Goal: Task Accomplishment & Management: Complete application form

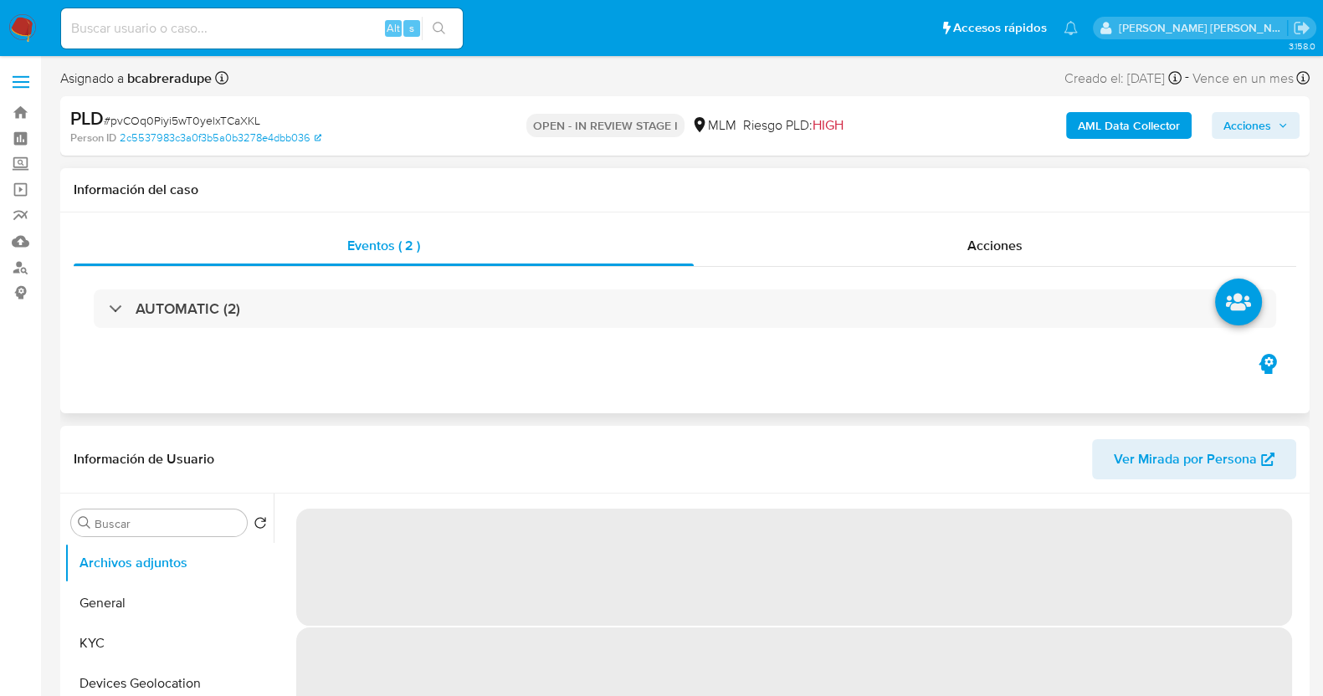
select select "10"
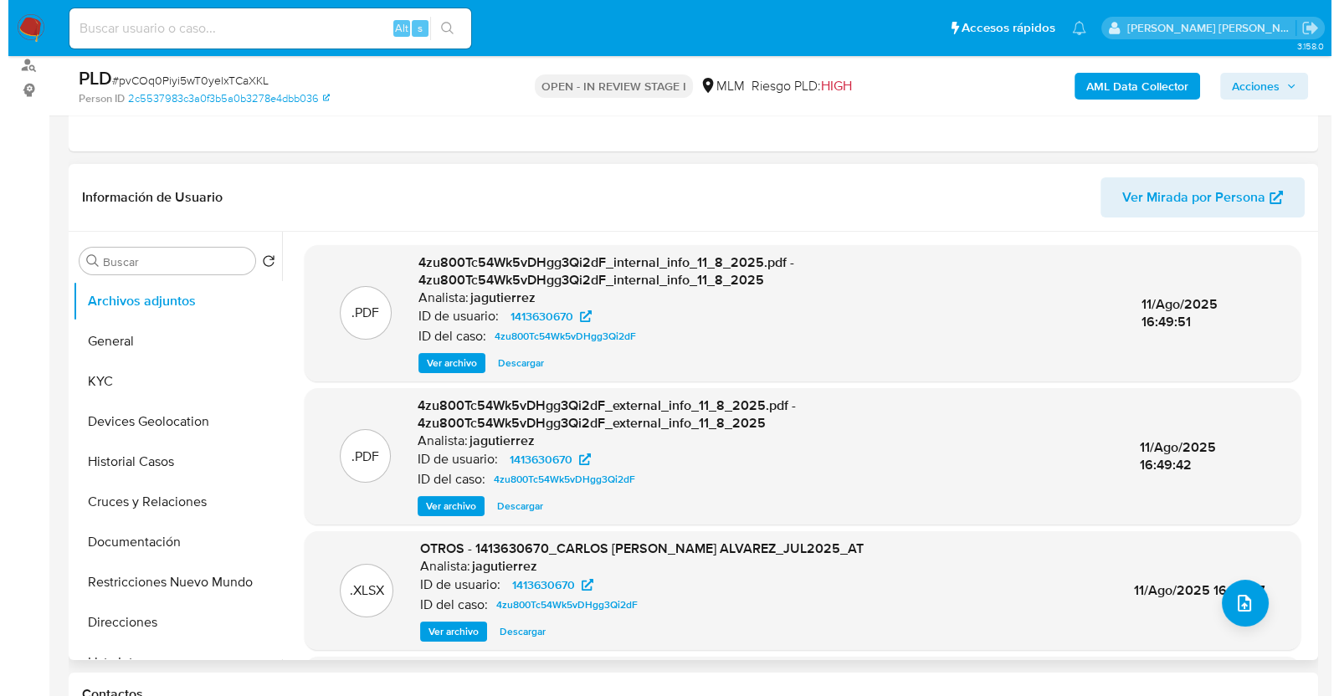
scroll to position [208, 0]
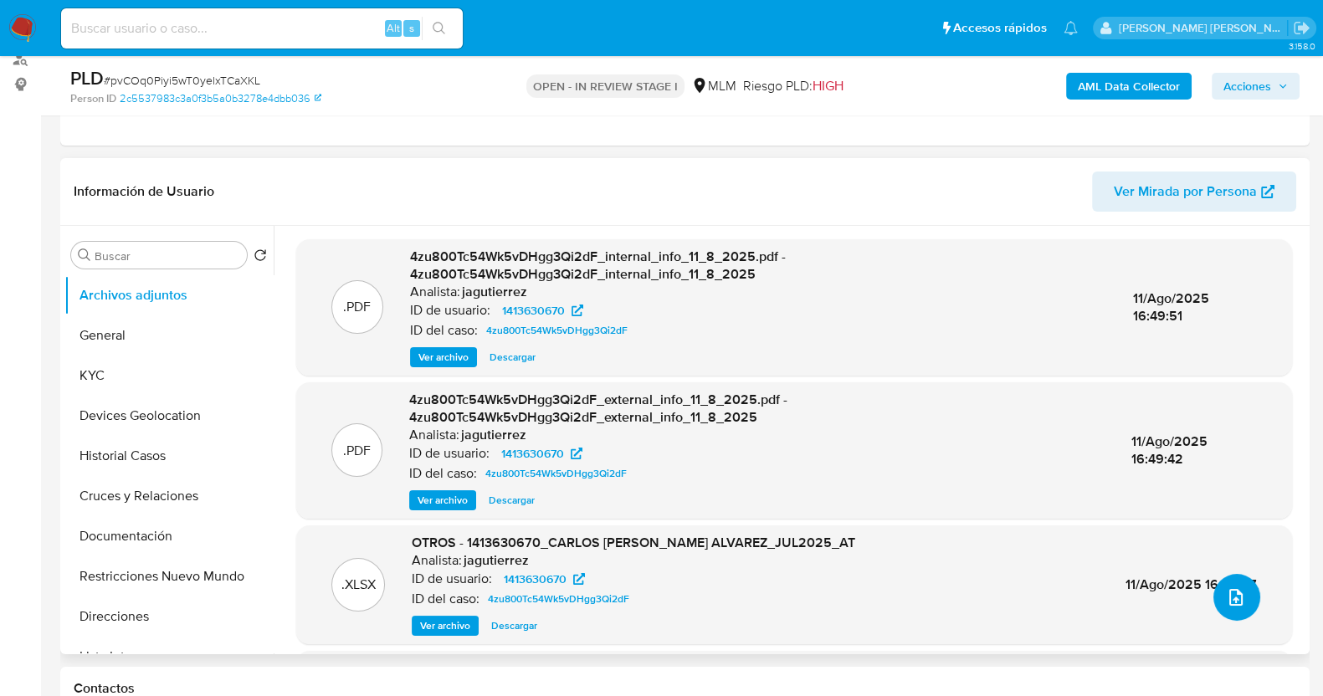
click at [1229, 590] on icon "upload-file" at bounding box center [1235, 597] width 13 height 17
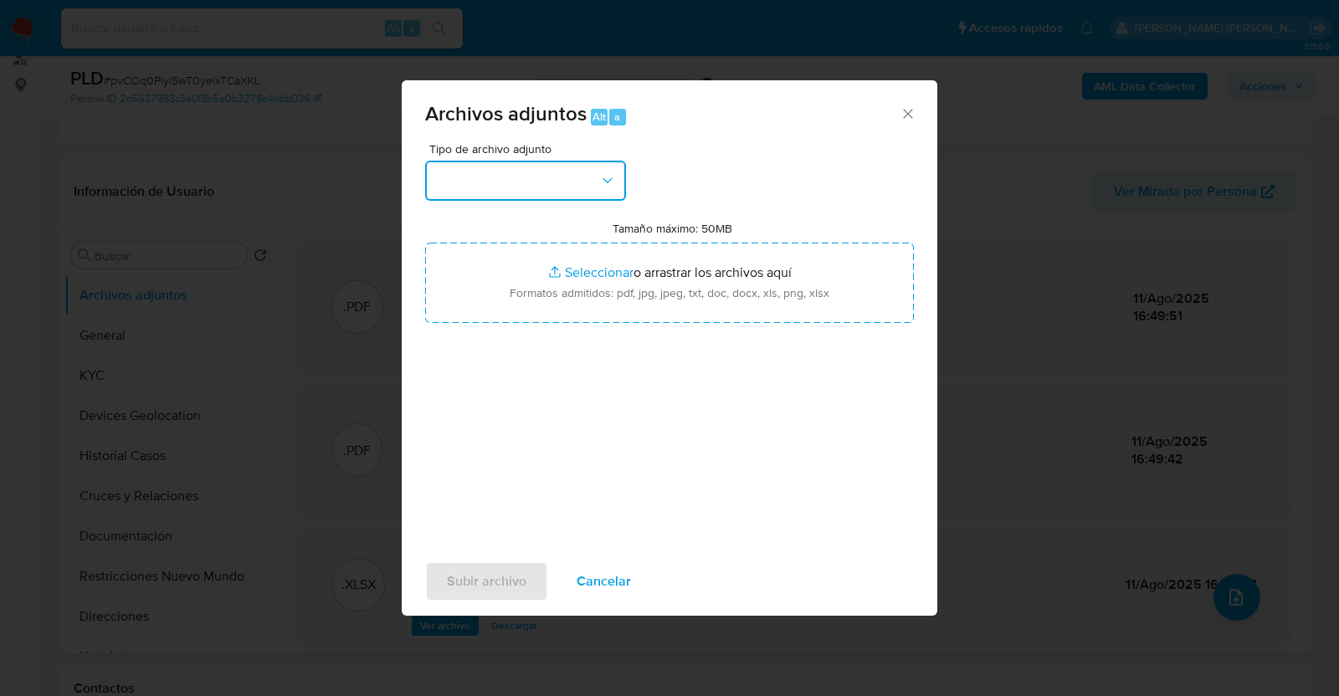
click at [581, 174] on button "button" at bounding box center [525, 181] width 201 height 40
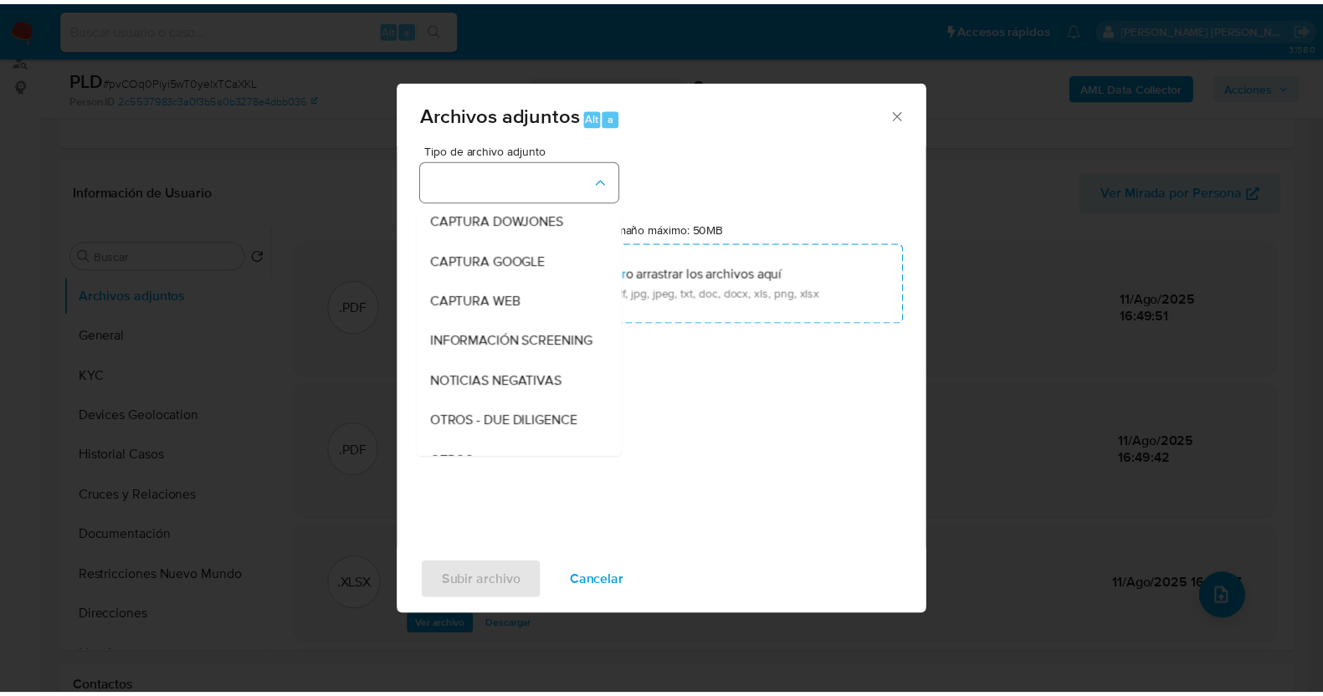
scroll to position [87, 0]
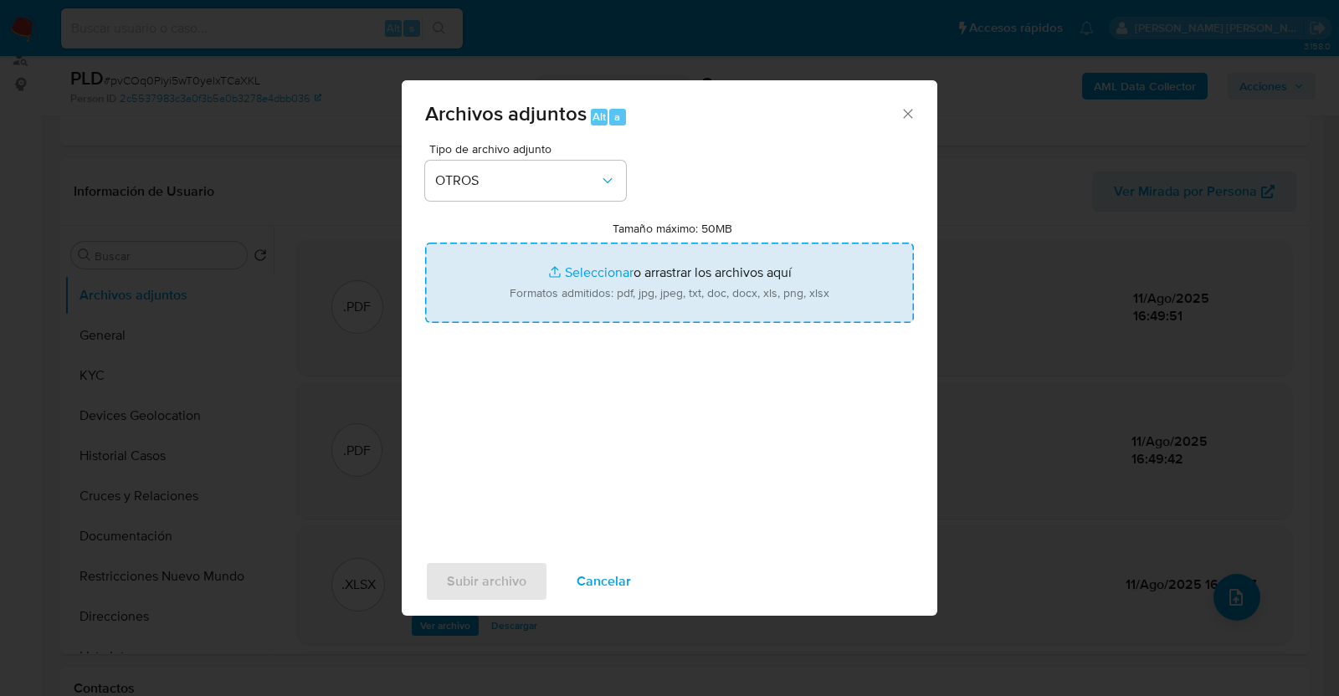
type input "C:\fakepath\1413630670_CARLOS TARAZON_AGO2025.pdf"
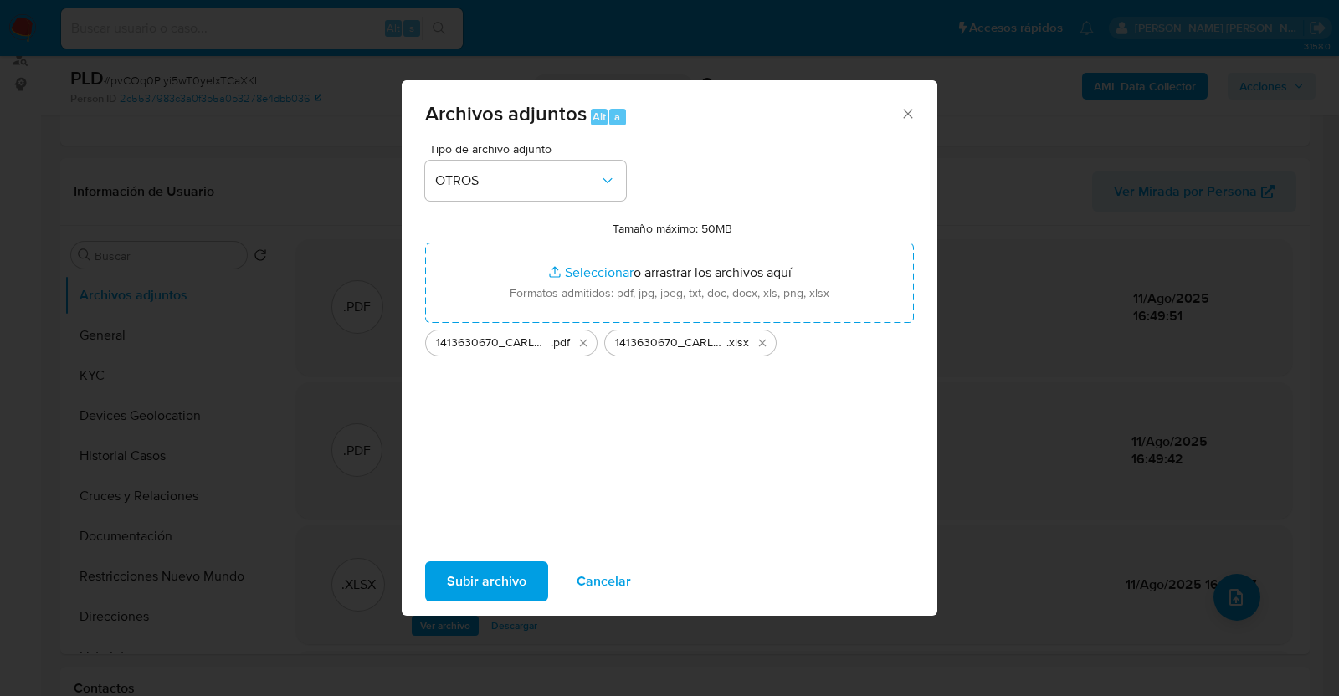
click at [496, 575] on span "Subir archivo" at bounding box center [486, 581] width 79 height 37
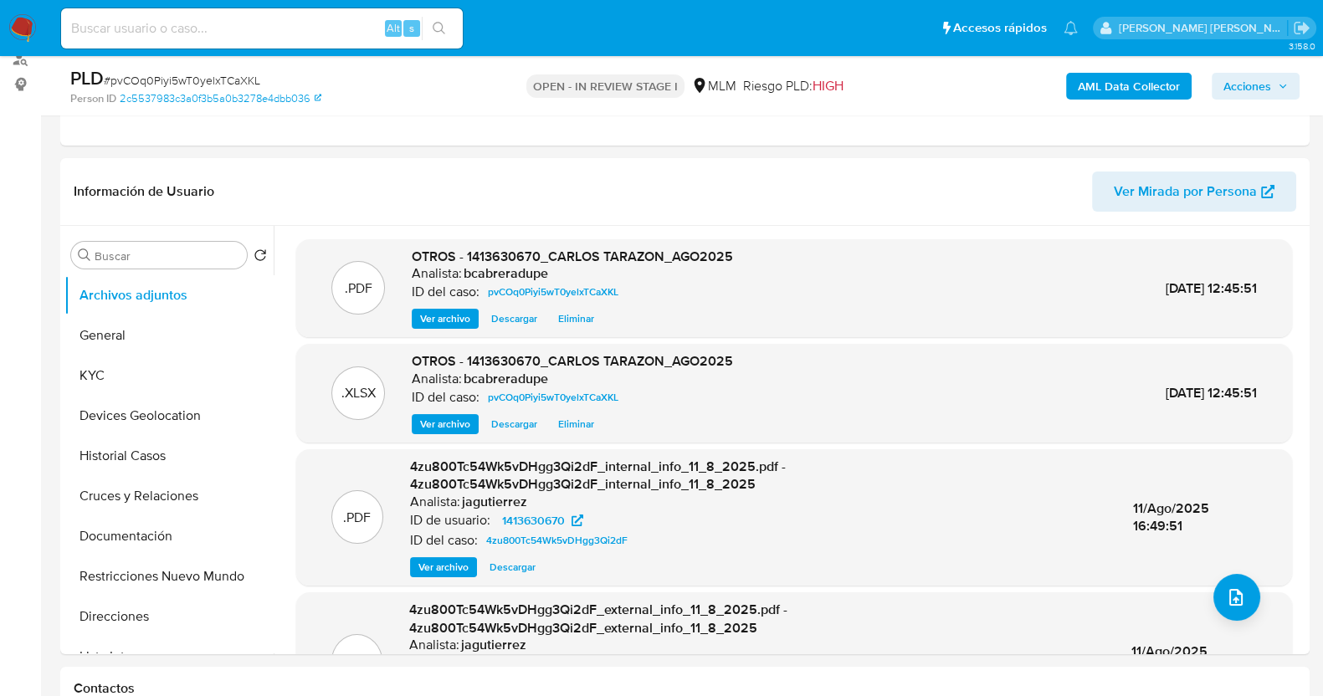
click at [1256, 84] on span "Acciones" at bounding box center [1247, 86] width 48 height 27
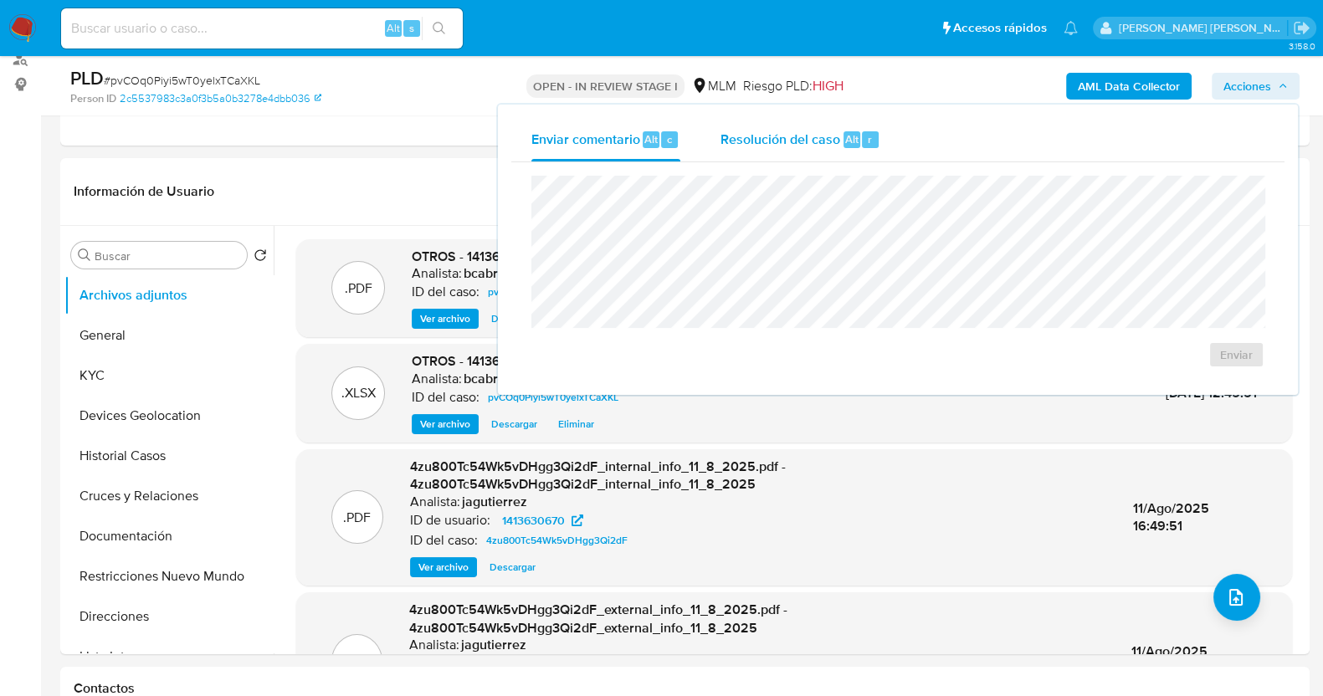
click at [813, 136] on span "Resolución del caso" at bounding box center [781, 138] width 120 height 19
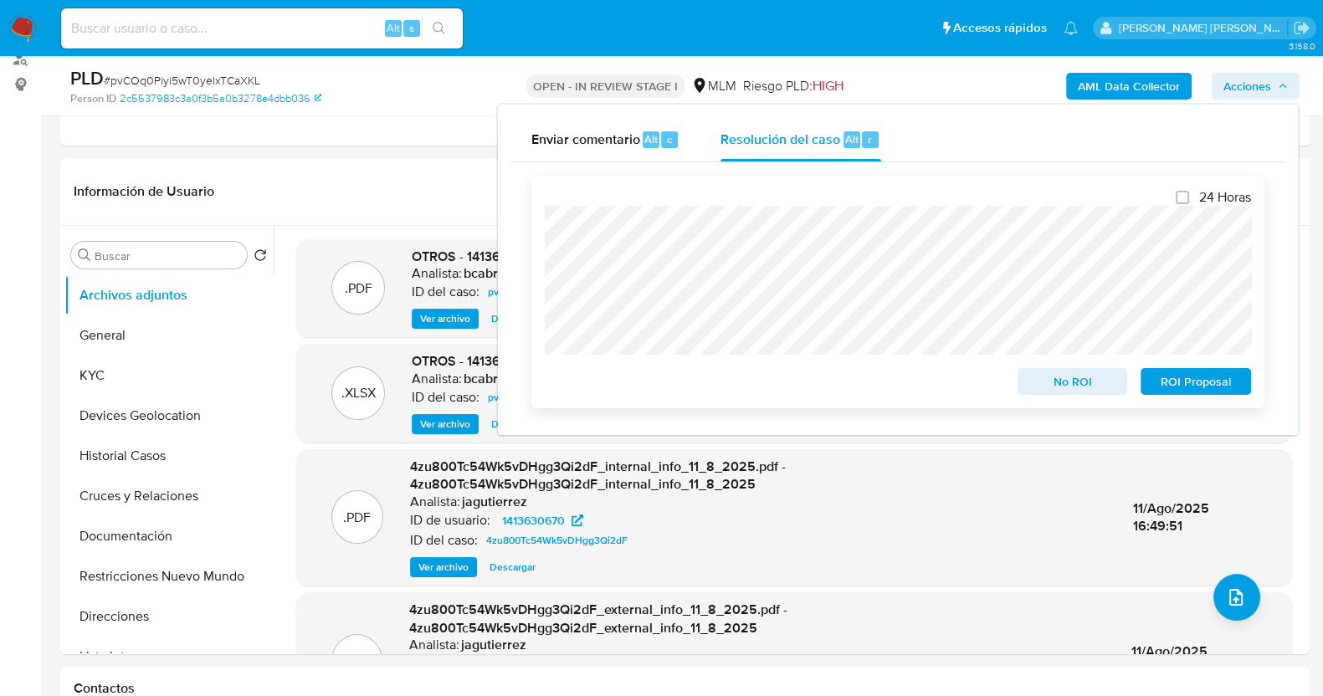
scroll to position [418, 0]
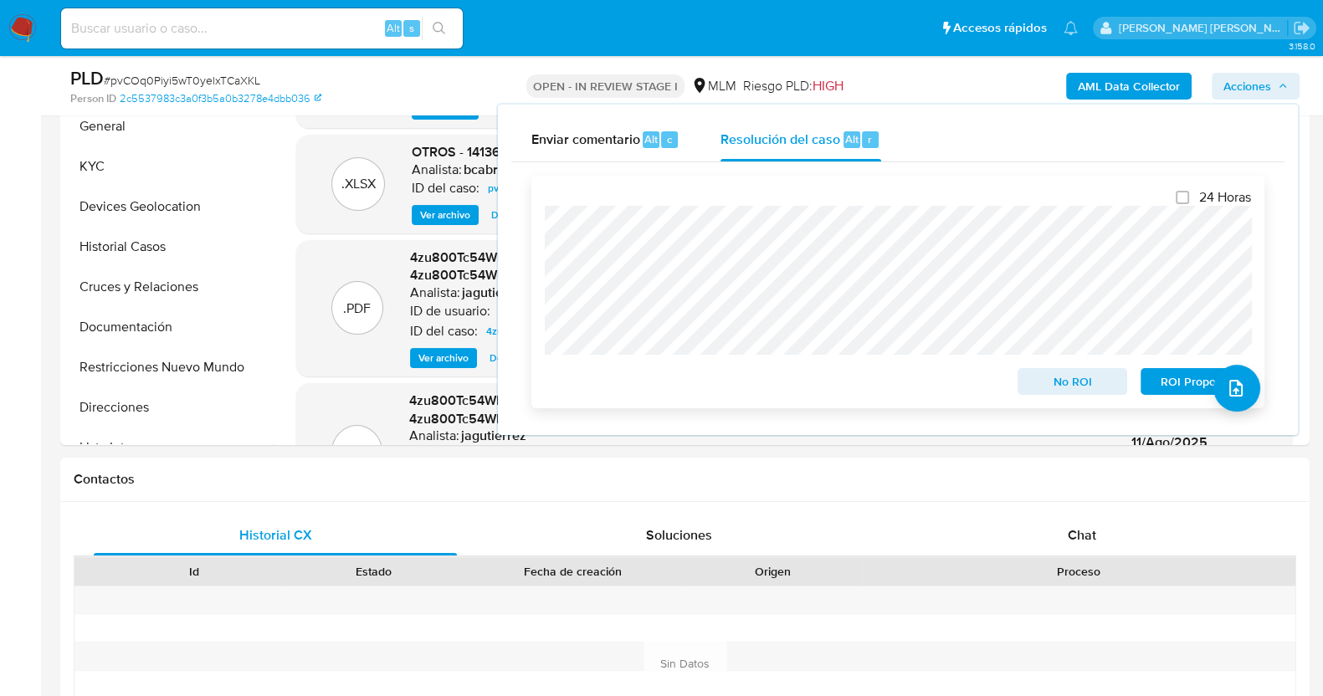
click at [1046, 384] on span "No ROI" at bounding box center [1072, 381] width 87 height 23
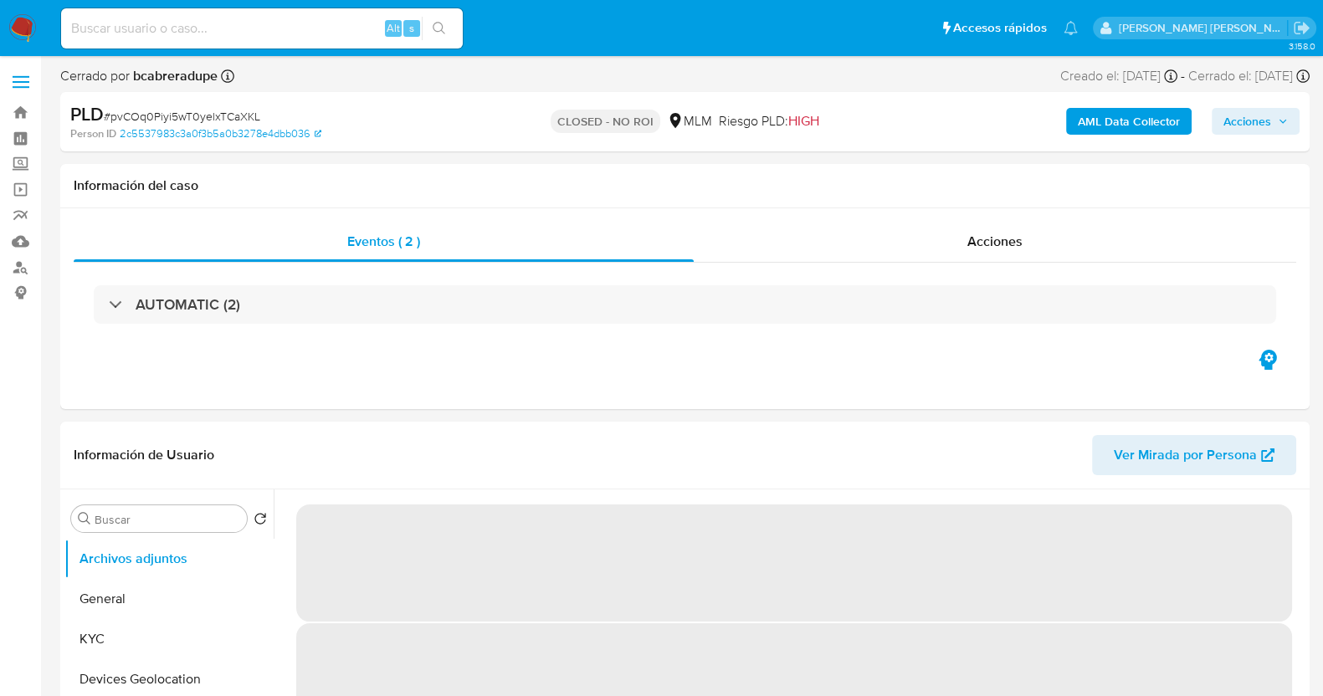
select select "10"
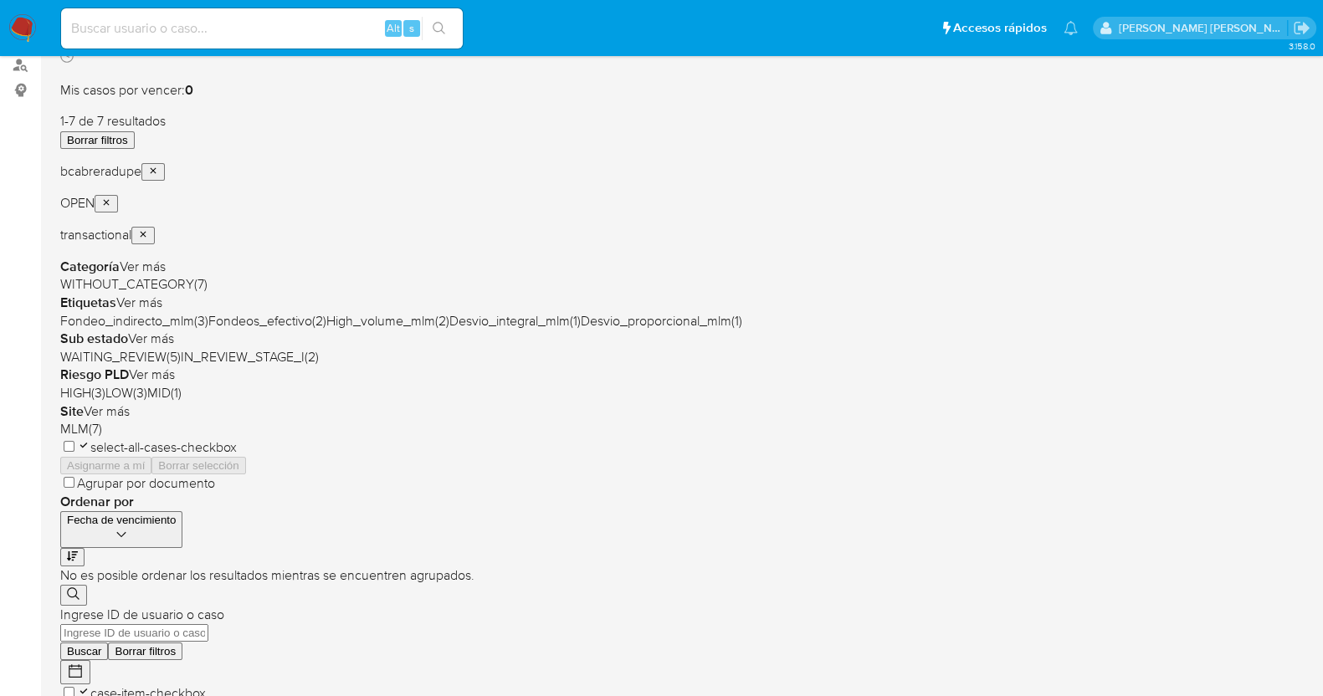
scroll to position [104, 0]
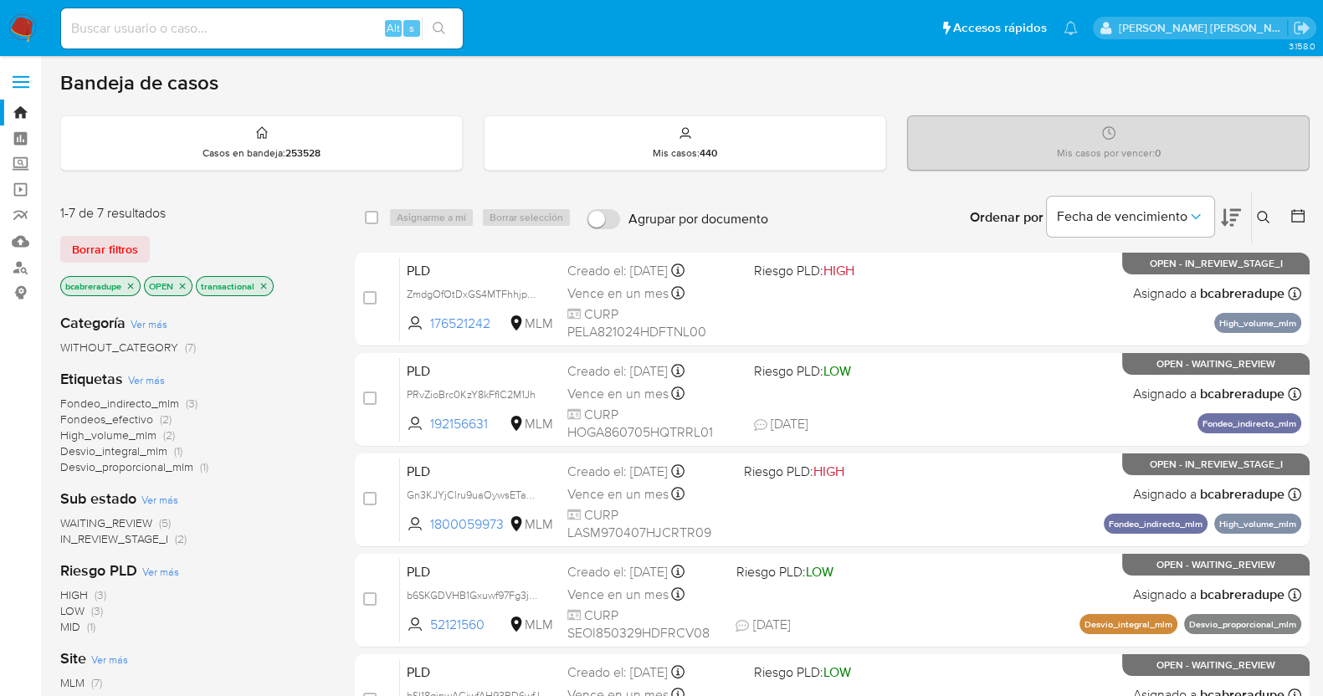
click at [131, 283] on icon "close-filter" at bounding box center [131, 286] width 10 height 10
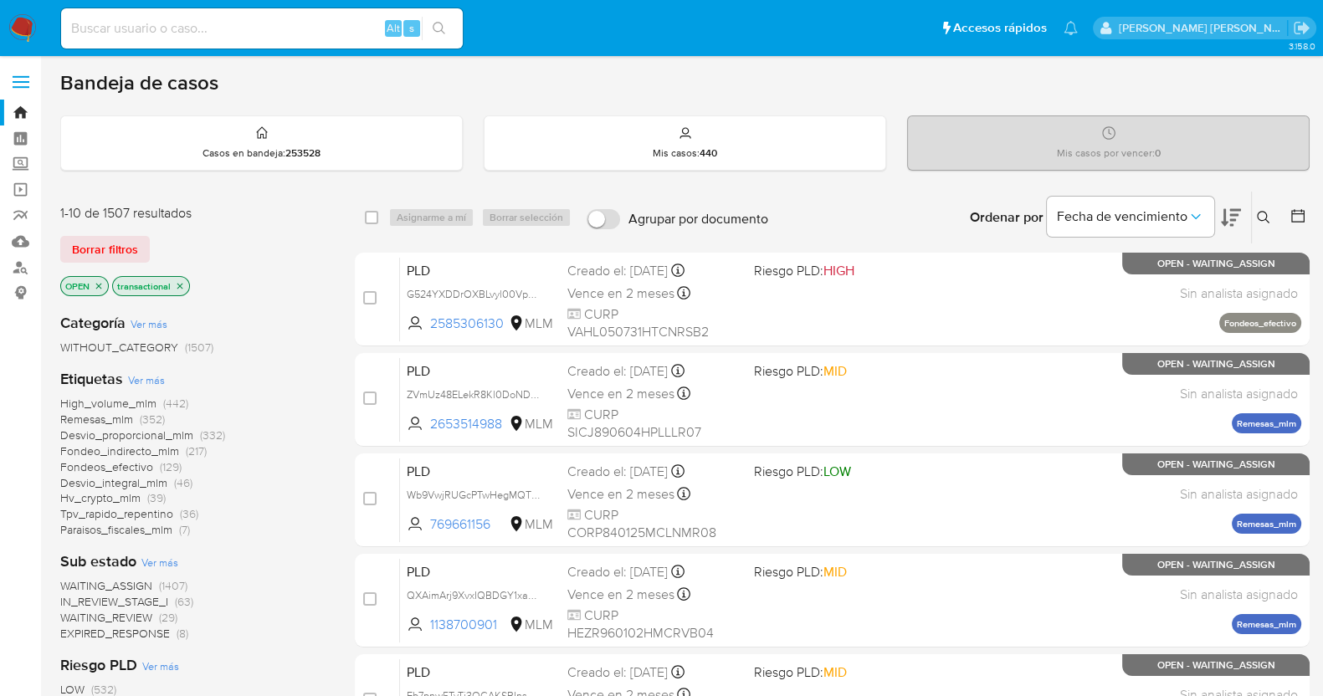
click at [1259, 211] on icon at bounding box center [1263, 217] width 13 height 13
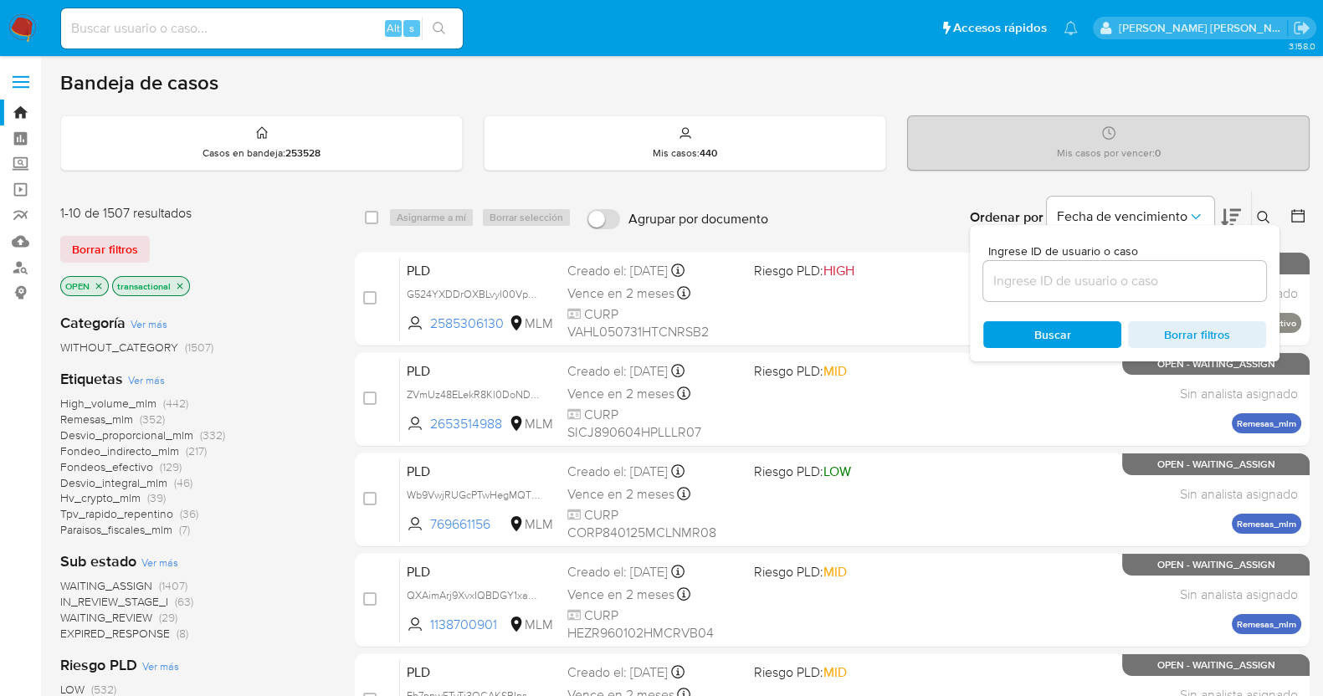
click at [1014, 286] on input at bounding box center [1124, 281] width 283 height 22
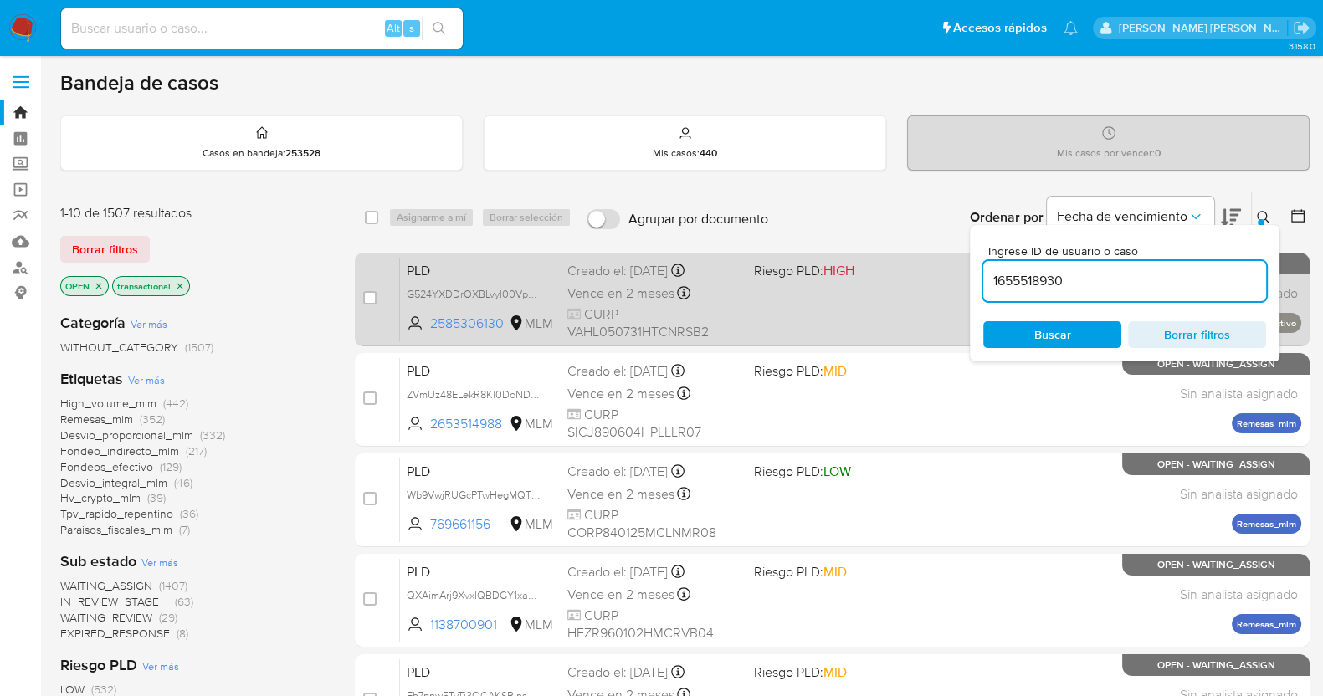
type input "1655518930"
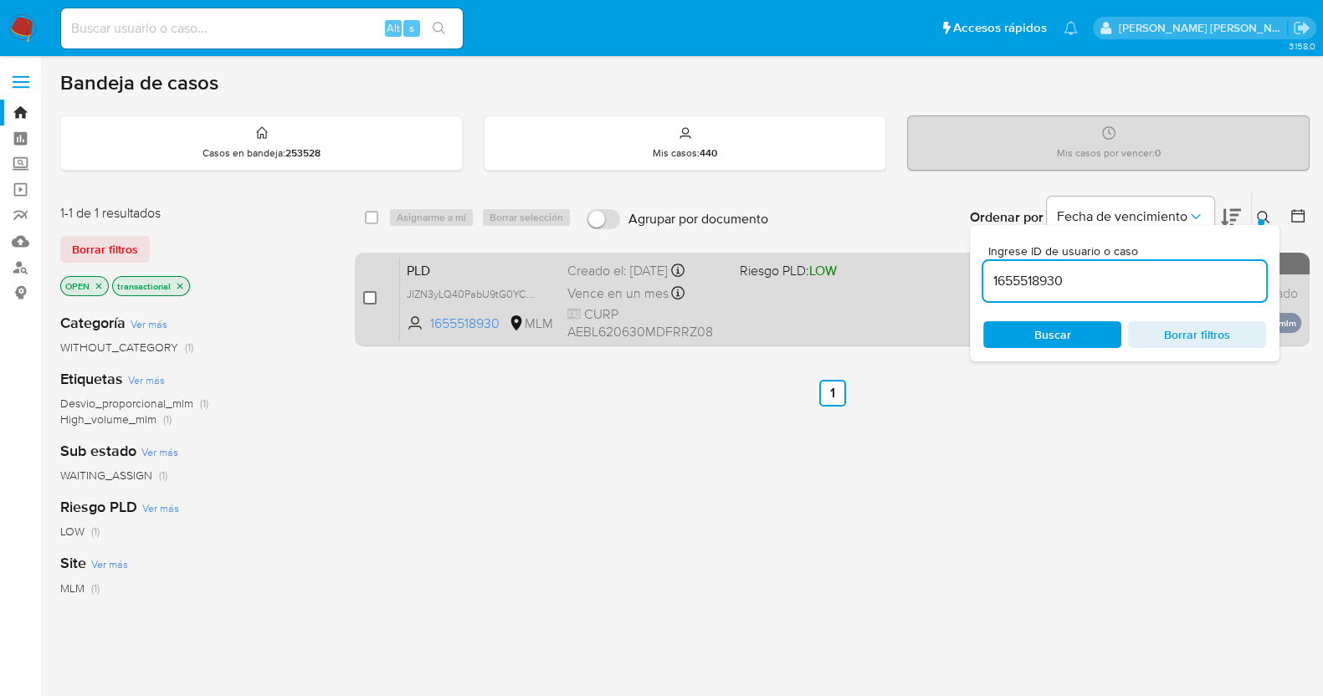
click at [372, 297] on input "checkbox" at bounding box center [369, 297] width 13 height 13
checkbox input "true"
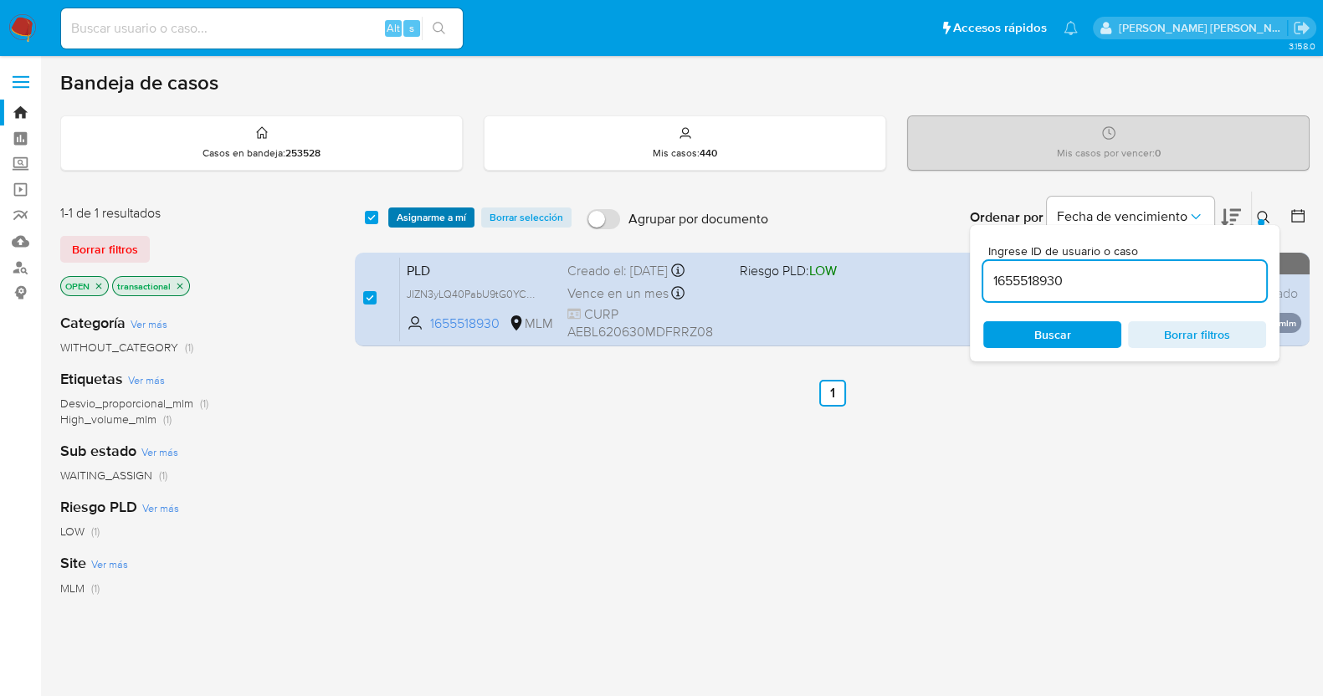
click at [406, 214] on span "Asignarme a mí" at bounding box center [431, 217] width 69 height 17
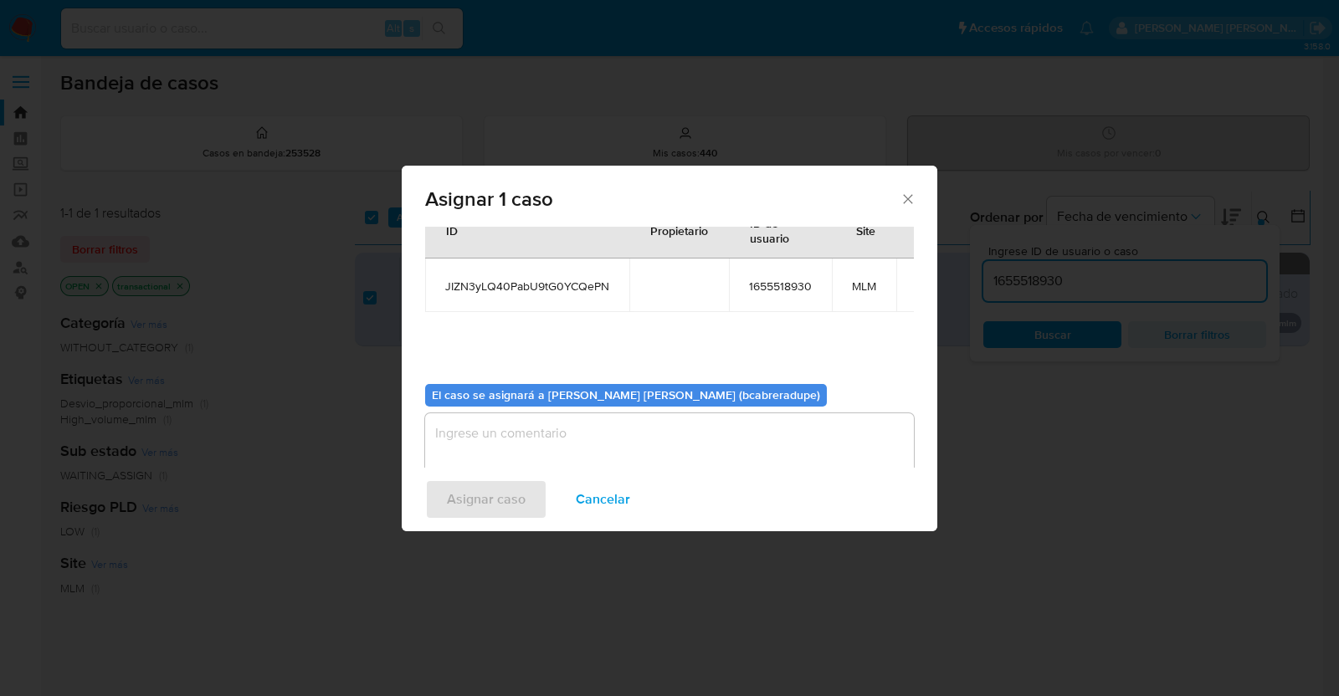
scroll to position [86, 0]
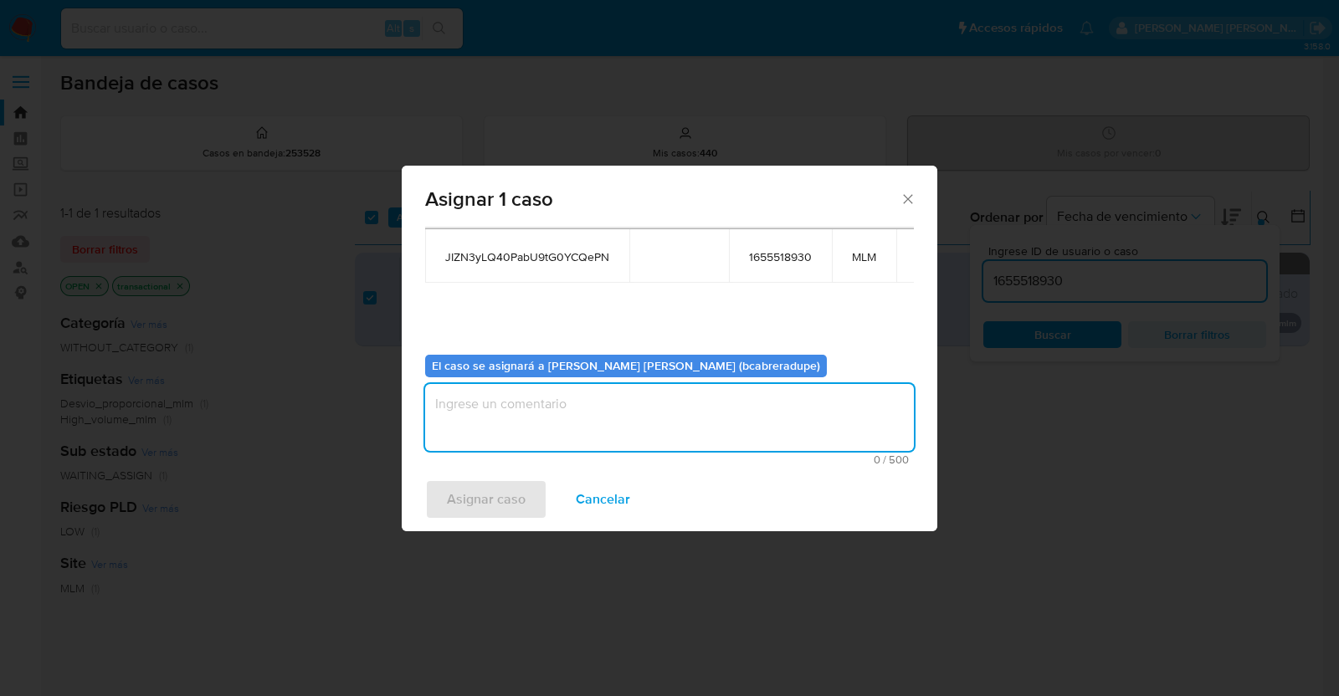
click at [716, 423] on textarea "assign-modal" at bounding box center [669, 417] width 489 height 67
type textarea "BJCD"
click at [476, 490] on span "Asignar caso" at bounding box center [486, 499] width 79 height 37
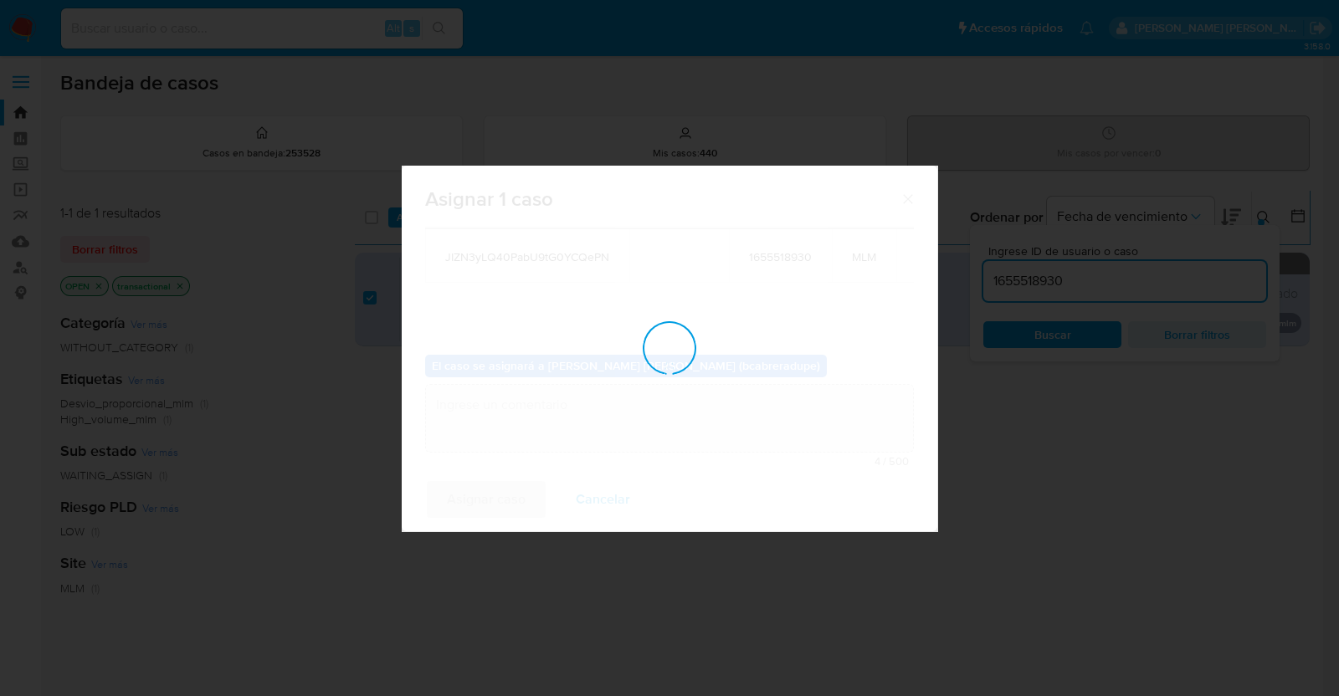
checkbox input "false"
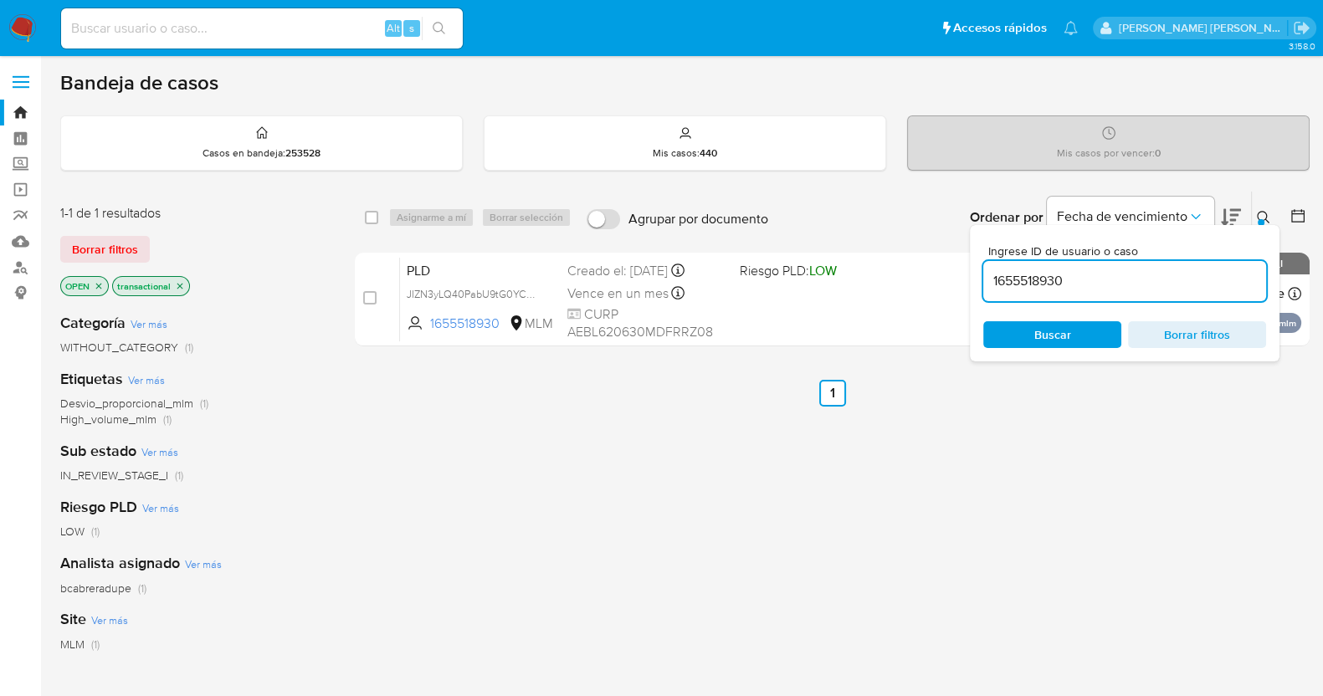
click at [1013, 280] on input "1655518930" at bounding box center [1124, 281] width 283 height 22
paste input "2468752279"
type input "2468752279"
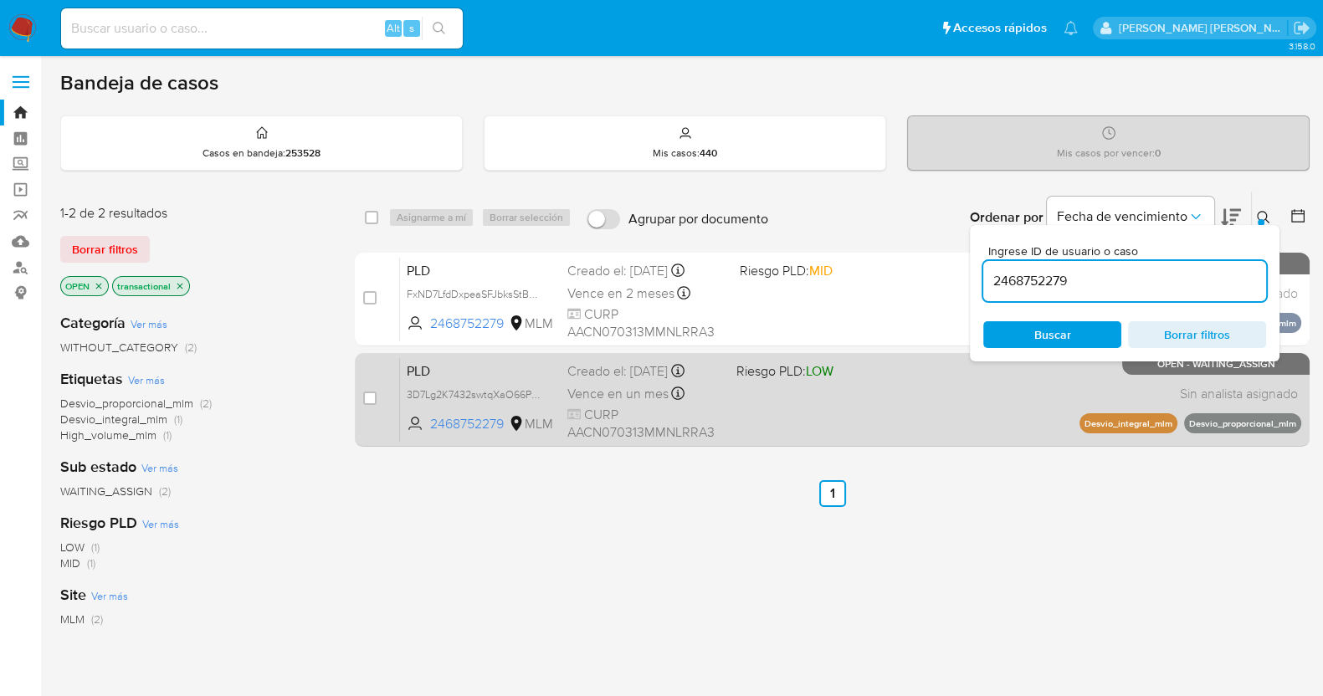
drag, startPoint x: 364, startPoint y: 397, endPoint x: 395, endPoint y: 389, distance: 31.9
click at [367, 397] on input "checkbox" at bounding box center [369, 398] width 13 height 13
checkbox input "true"
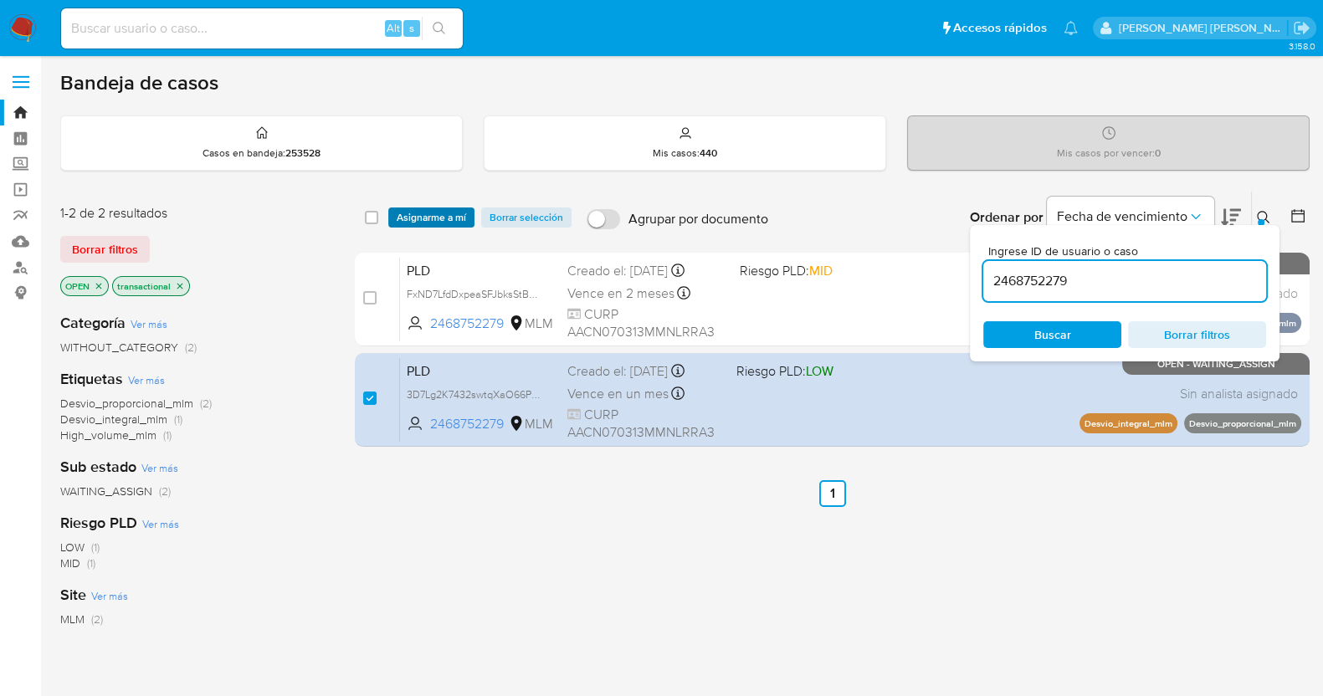
click at [459, 213] on span "Asignarme a mí" at bounding box center [431, 217] width 69 height 17
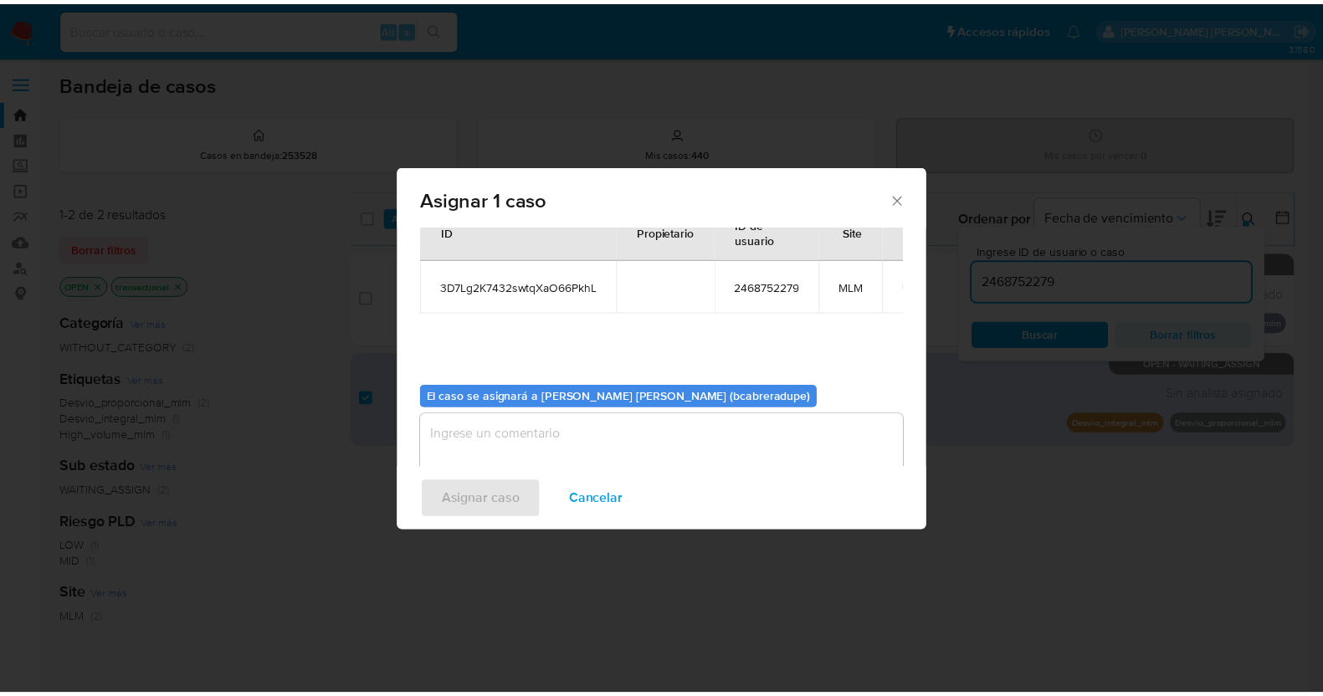
scroll to position [86, 0]
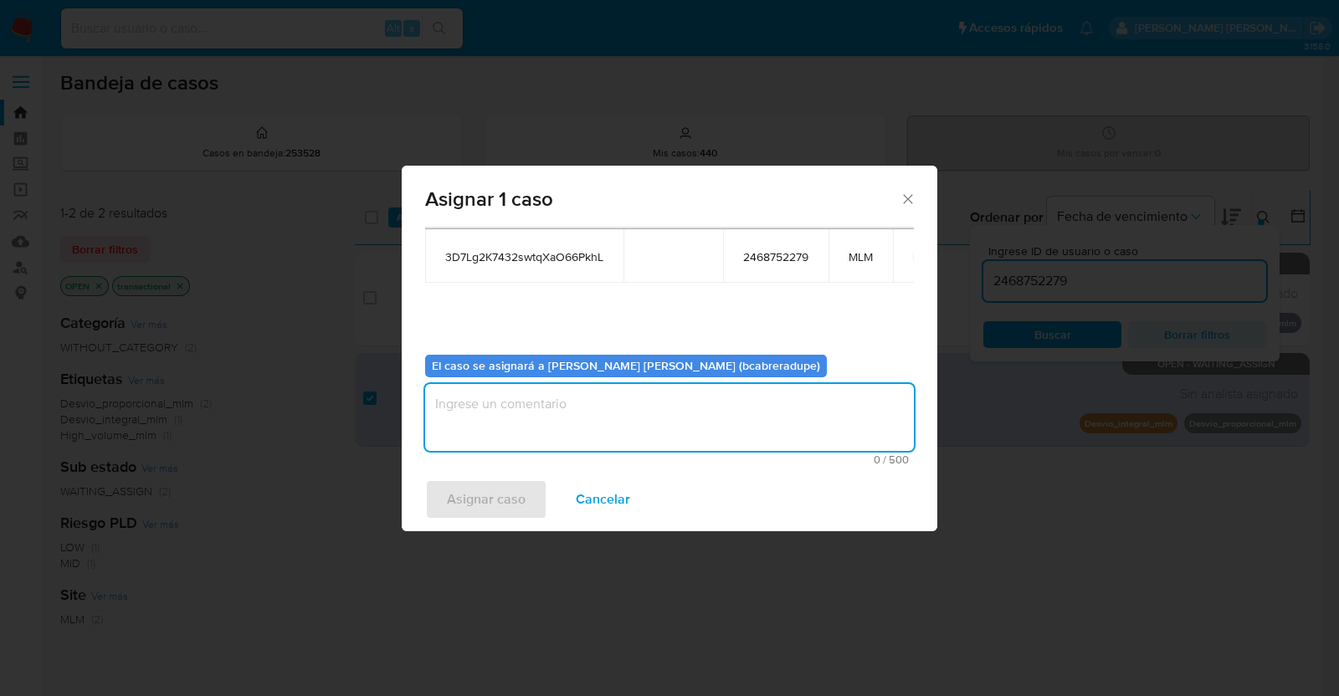
click at [674, 416] on textarea "assign-modal" at bounding box center [669, 417] width 489 height 67
type textarea "BJCD"
click at [516, 491] on span "Asignar caso" at bounding box center [486, 499] width 79 height 37
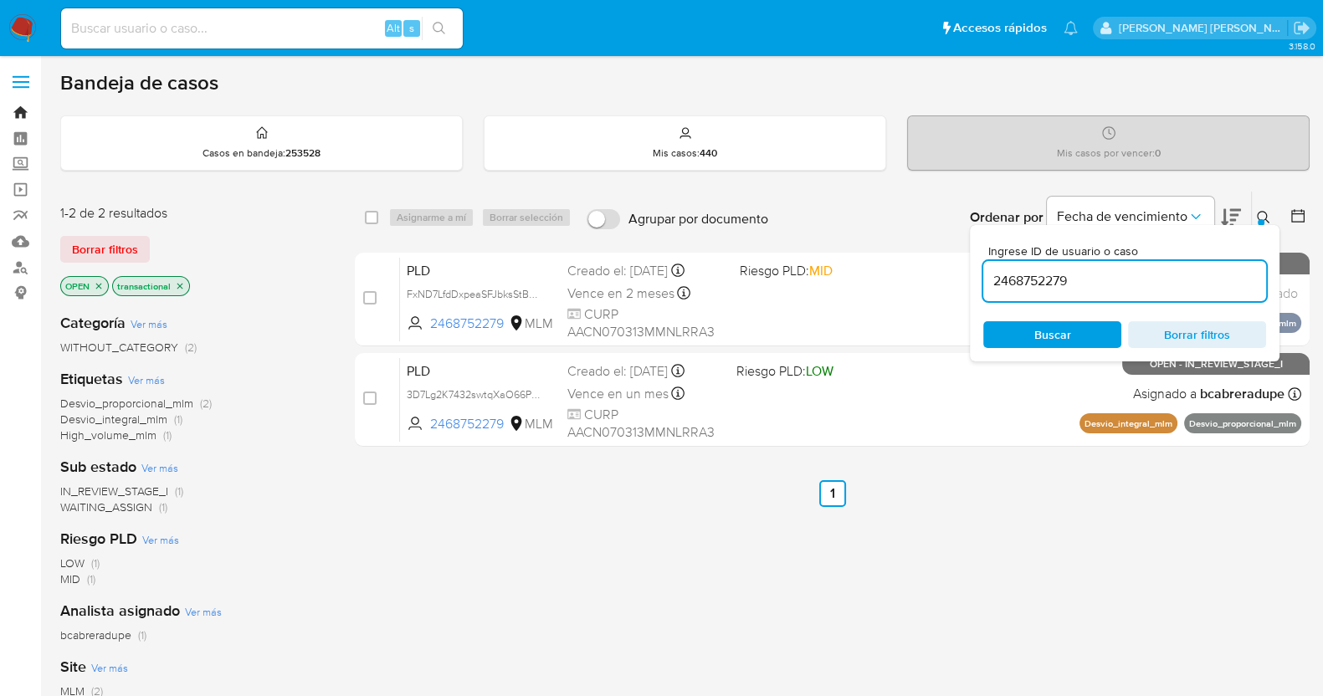
click at [18, 106] on link "Bandeja" at bounding box center [99, 113] width 199 height 26
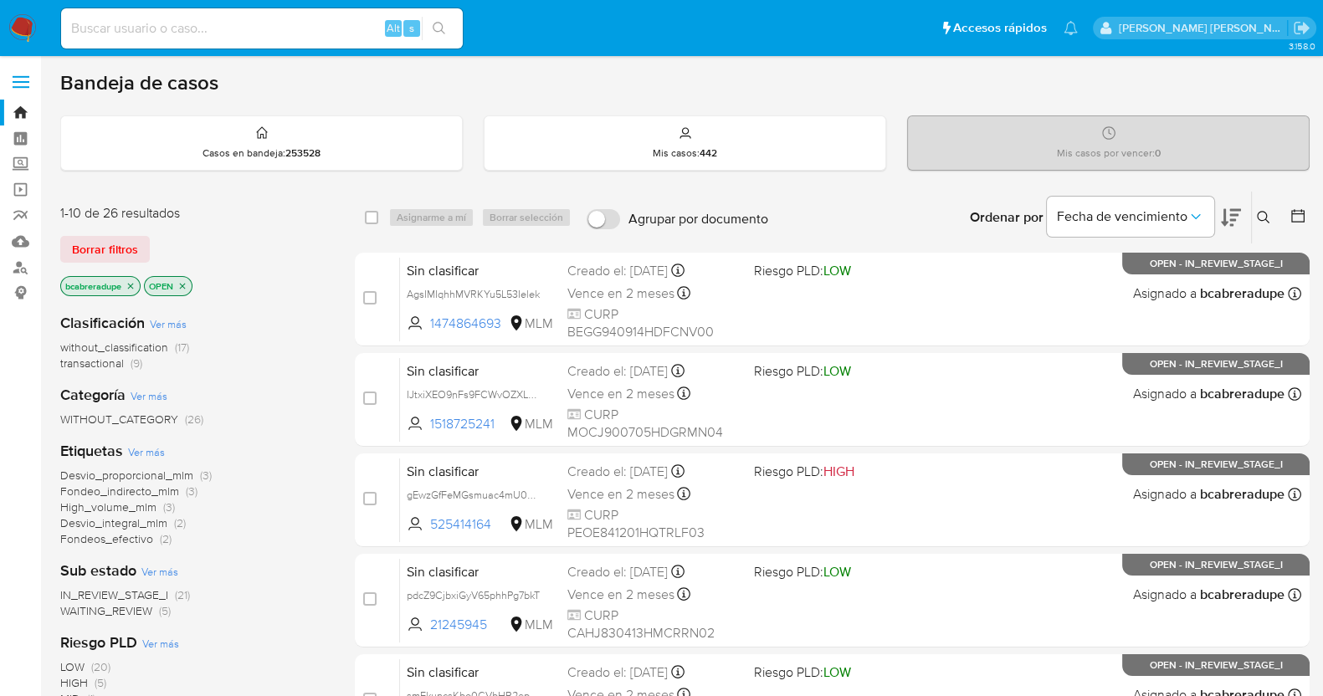
click at [119, 364] on span "transactional" at bounding box center [92, 363] width 64 height 17
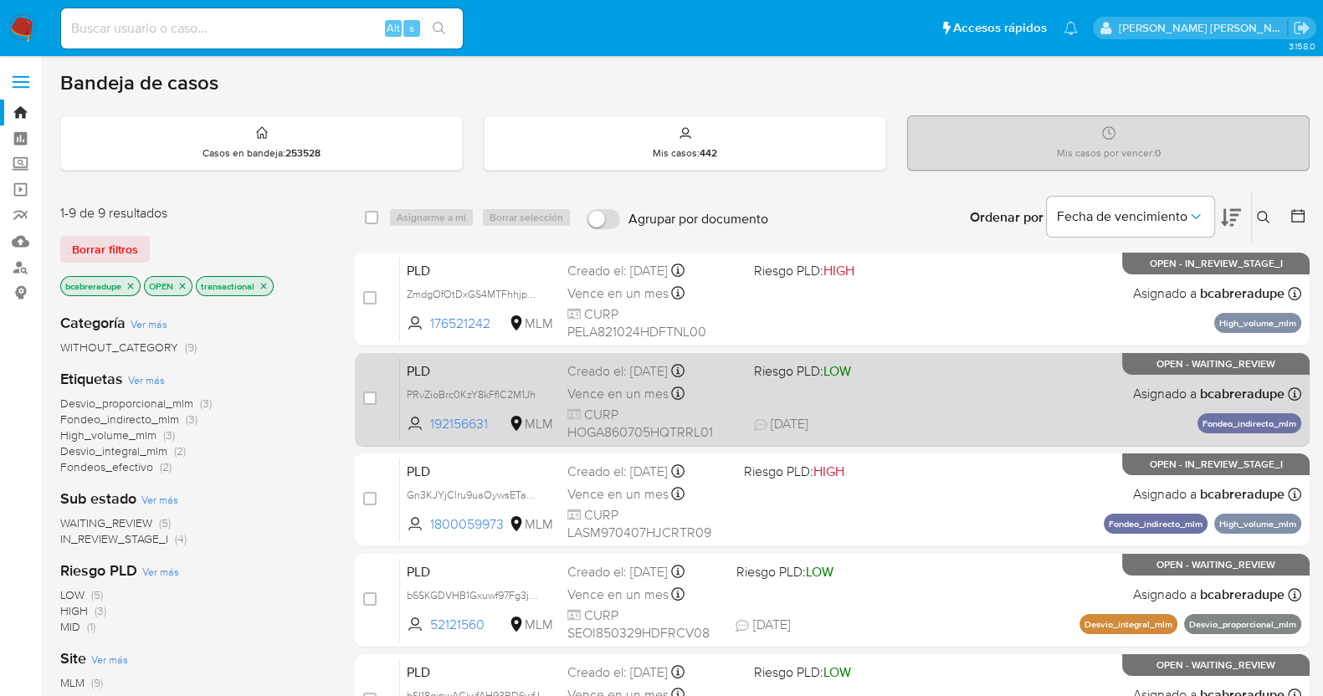
scroll to position [583, 0]
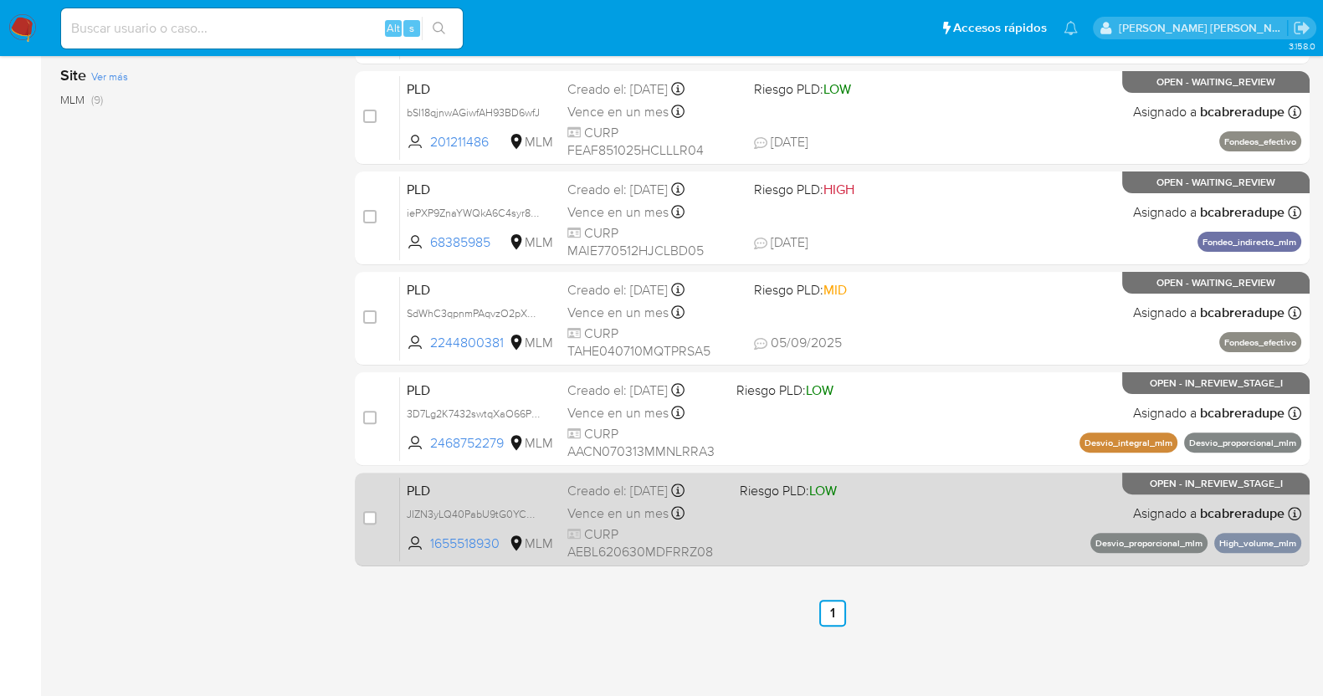
click at [631, 505] on span "Vence en un mes" at bounding box center [617, 514] width 101 height 18
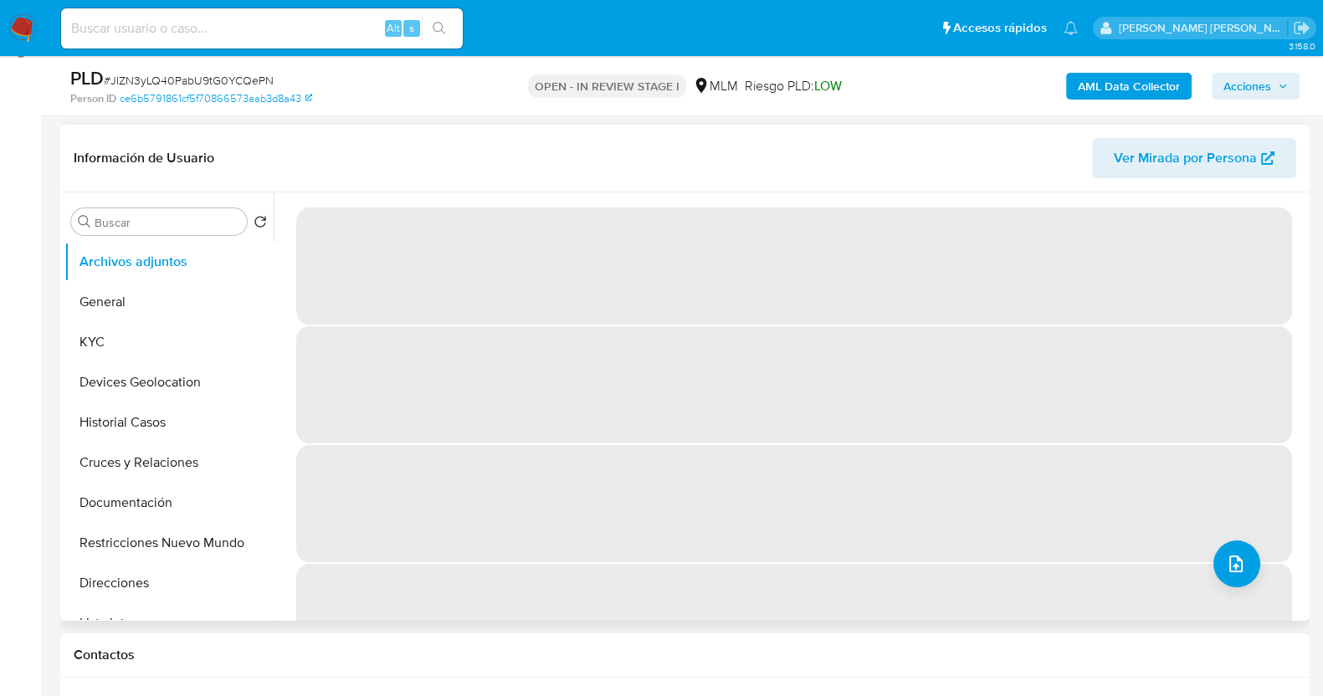
scroll to position [208, 0]
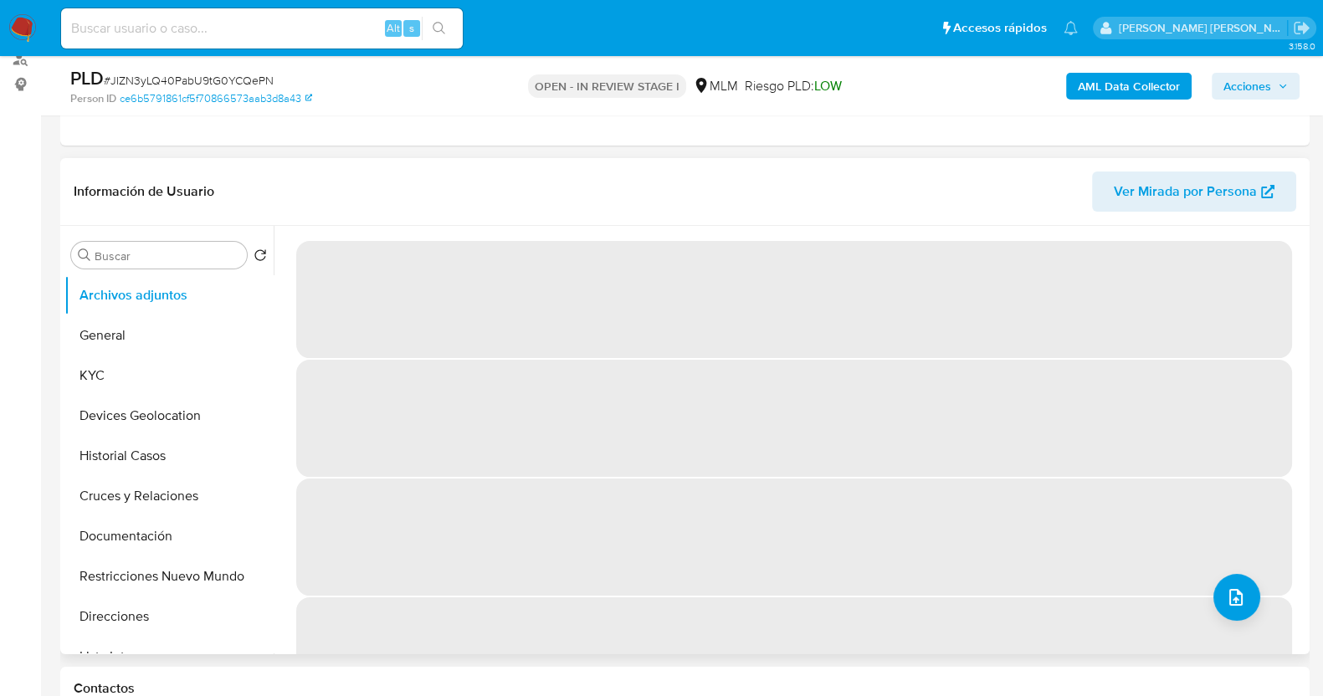
select select "10"
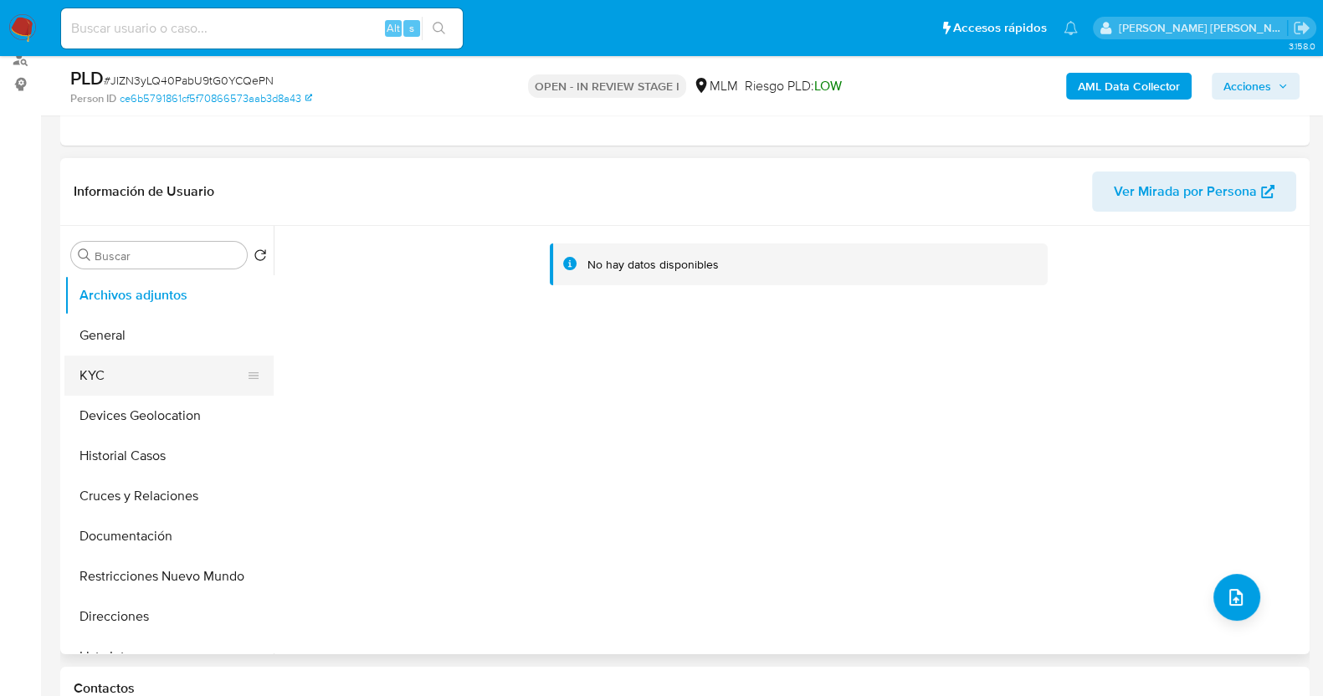
click at [117, 377] on button "KYC" at bounding box center [162, 376] width 196 height 40
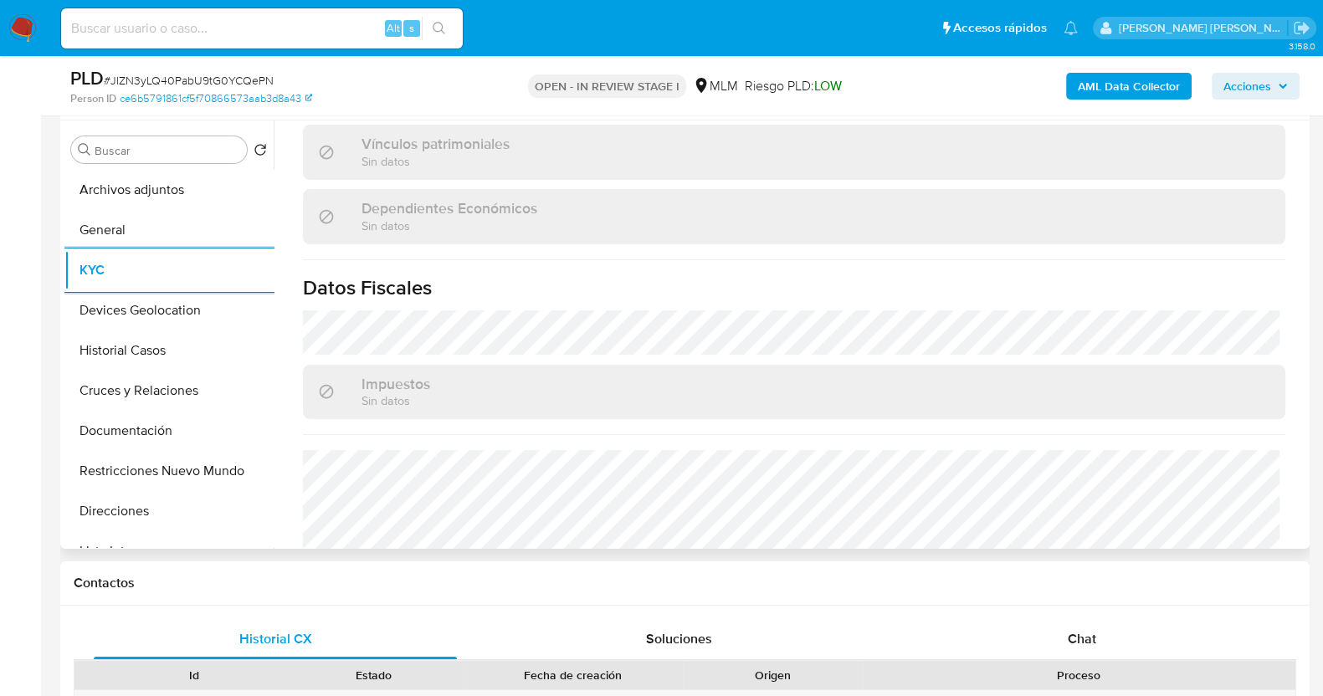
scroll to position [1046, 0]
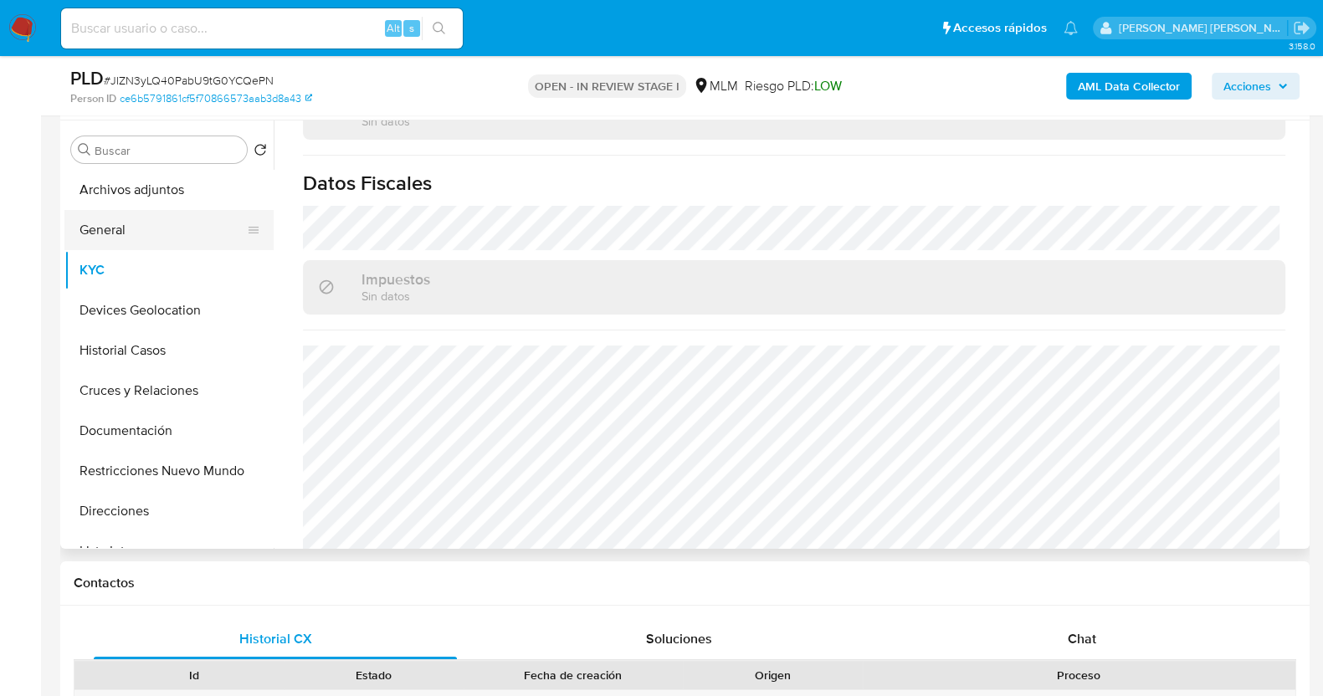
click at [117, 236] on button "General" at bounding box center [162, 230] width 196 height 40
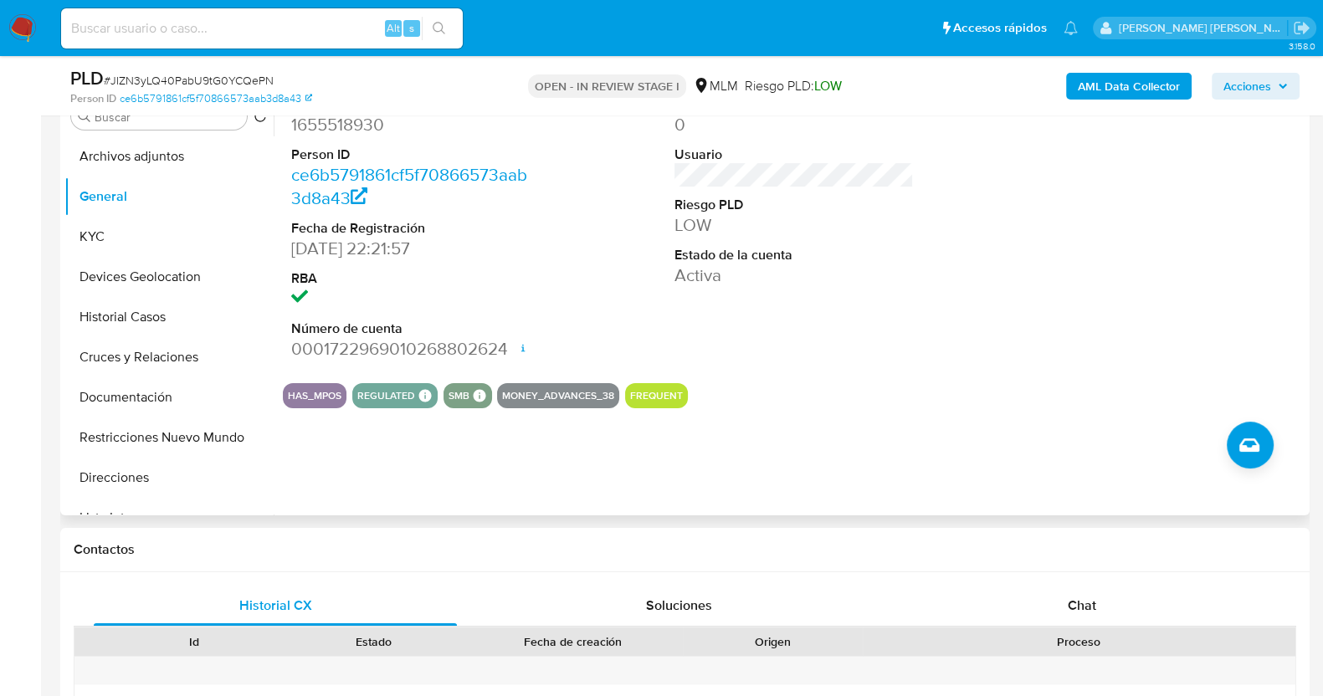
scroll to position [314, 0]
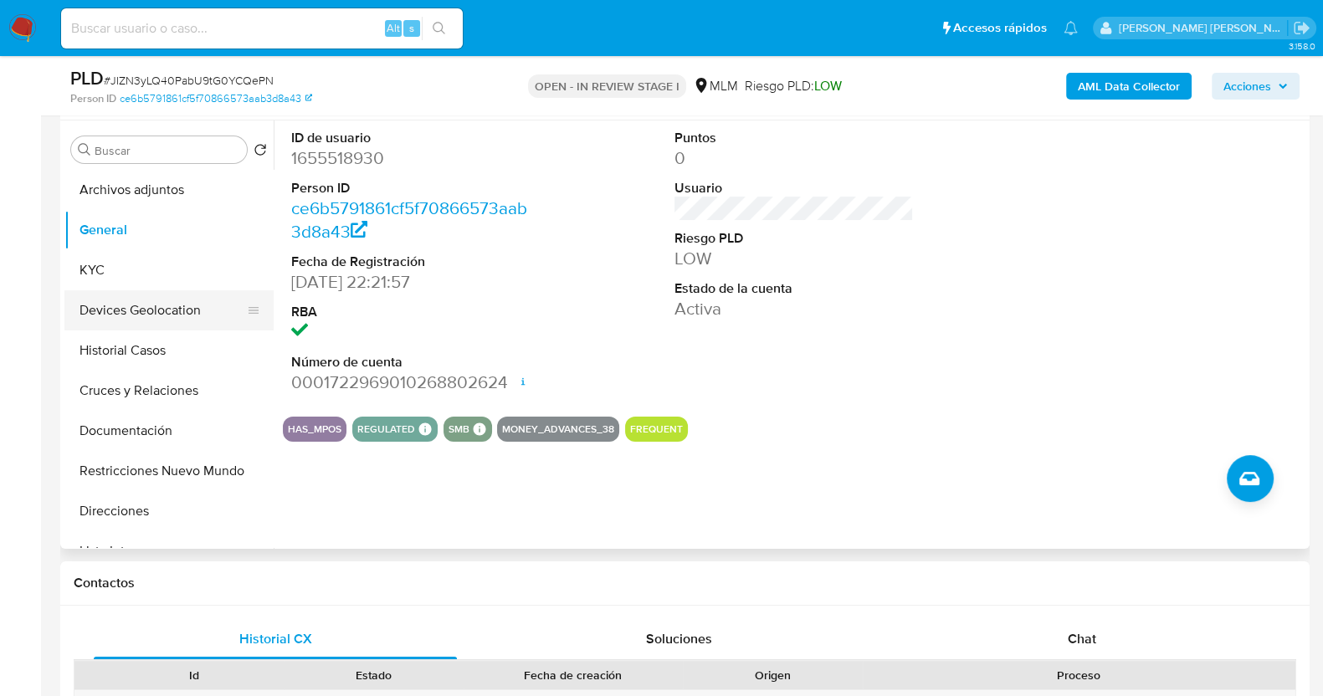
click at [161, 305] on button "Devices Geolocation" at bounding box center [162, 310] width 196 height 40
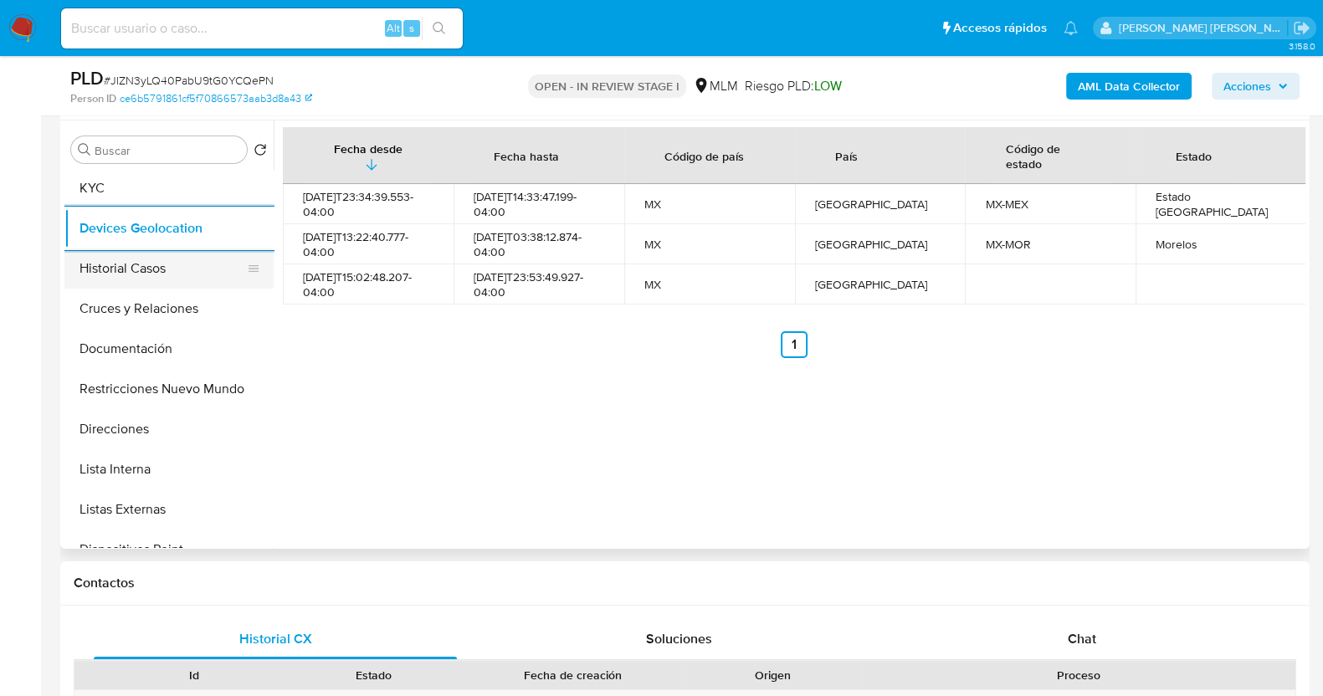
scroll to position [208, 0]
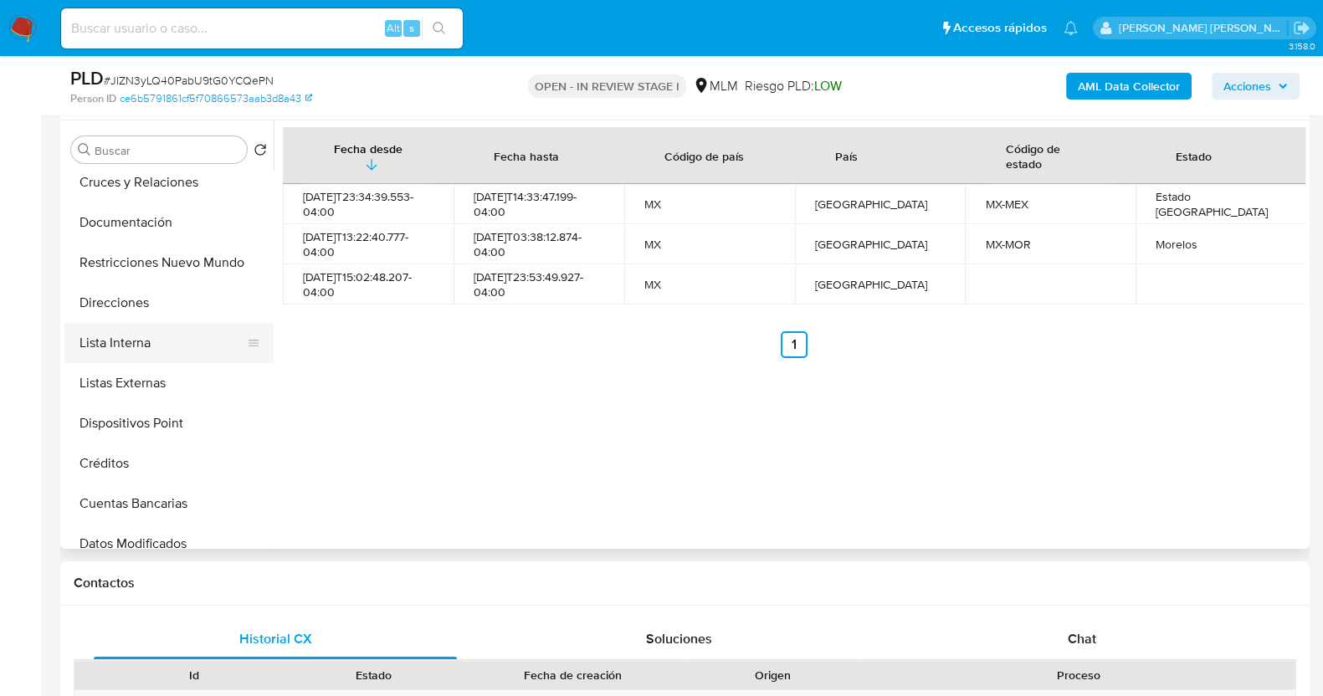
click at [174, 345] on button "Lista Interna" at bounding box center [162, 343] width 196 height 40
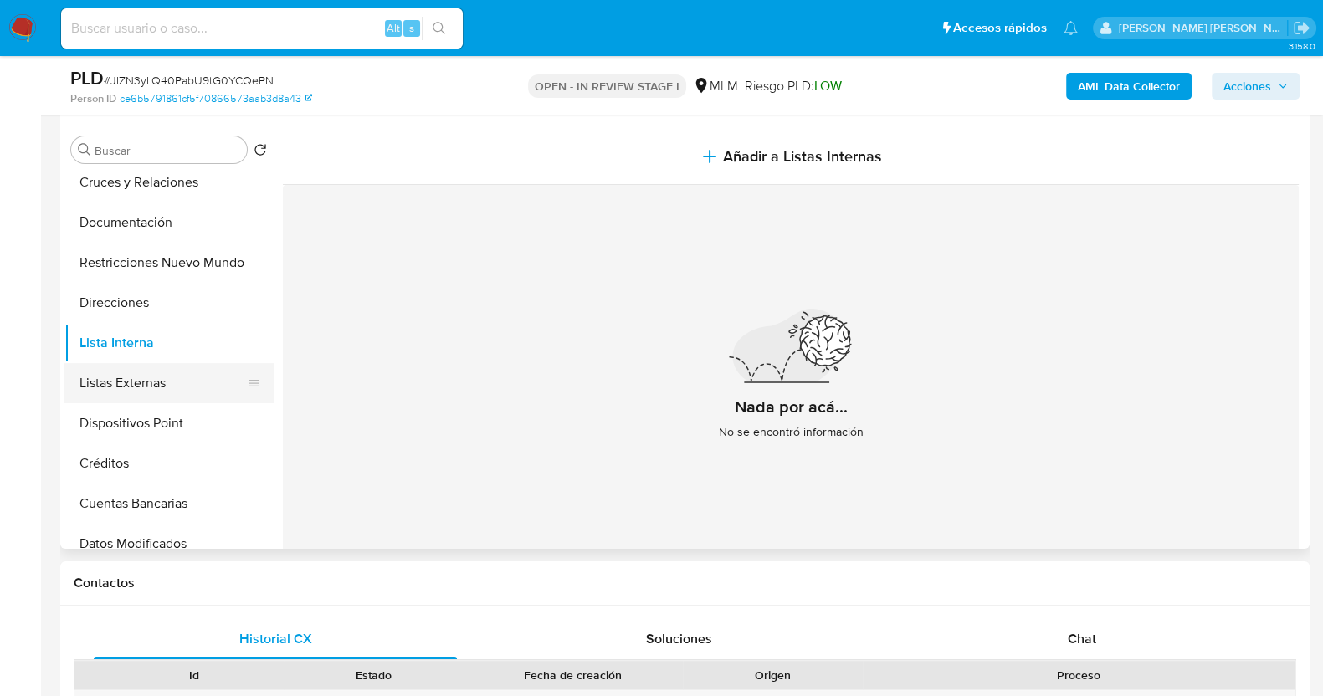
click at [170, 371] on button "Listas Externas" at bounding box center [162, 383] width 196 height 40
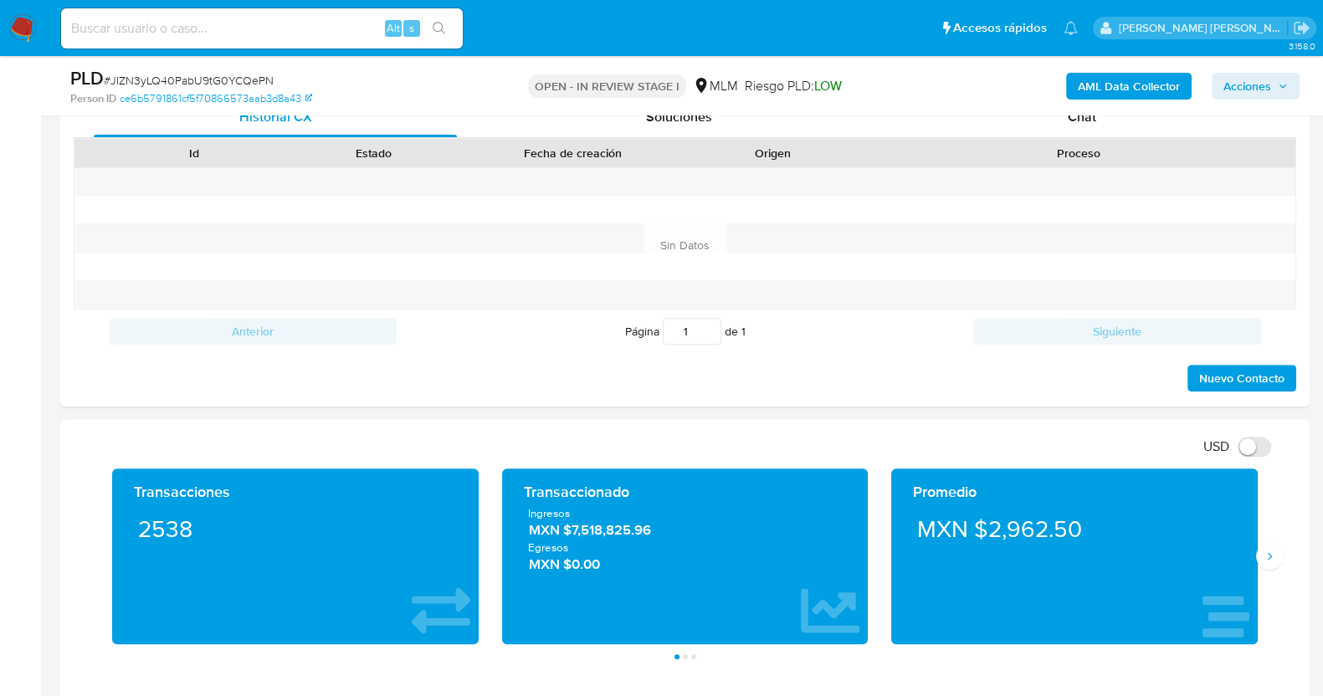
scroll to position [1151, 0]
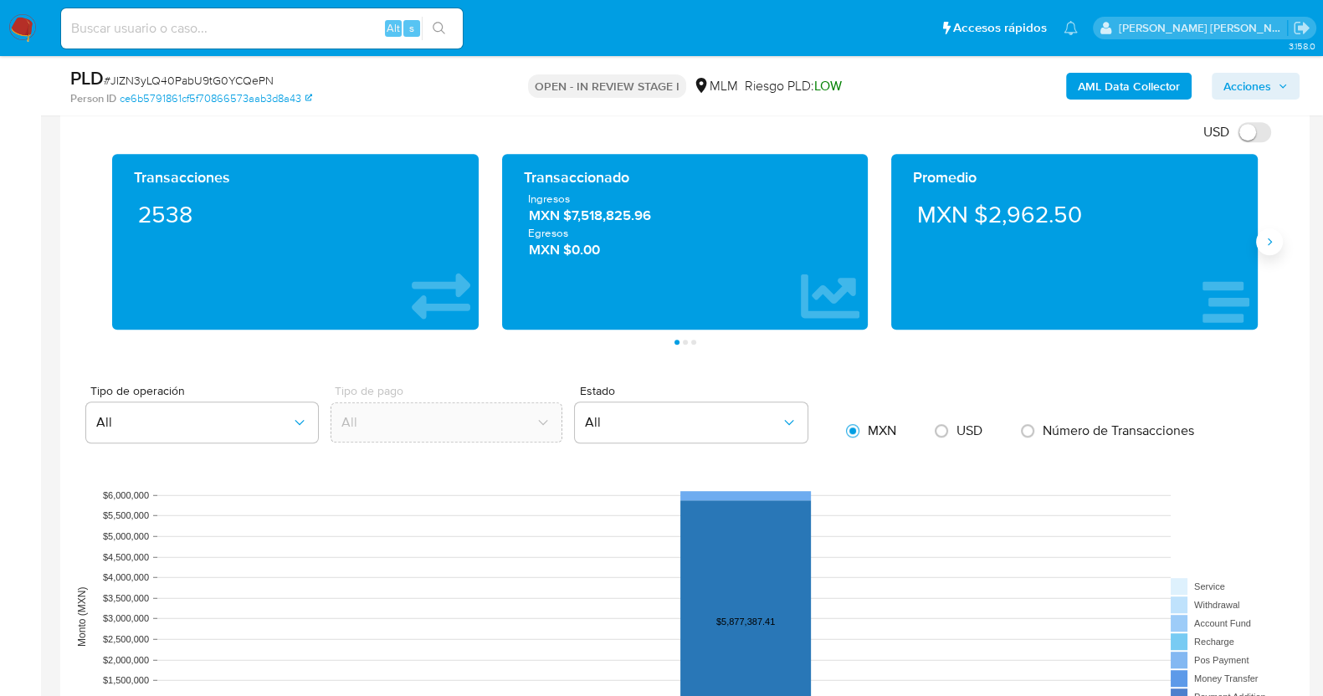
click at [1274, 239] on icon "Siguiente" at bounding box center [1269, 241] width 13 height 13
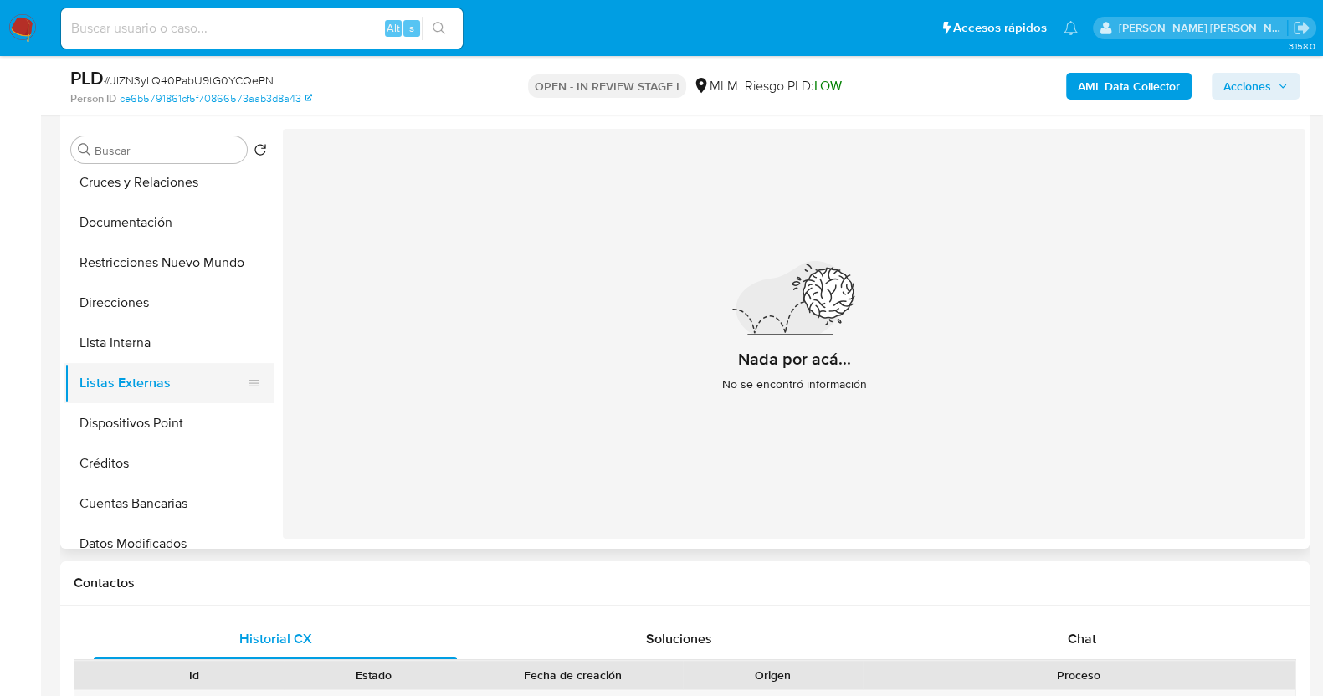
scroll to position [0, 0]
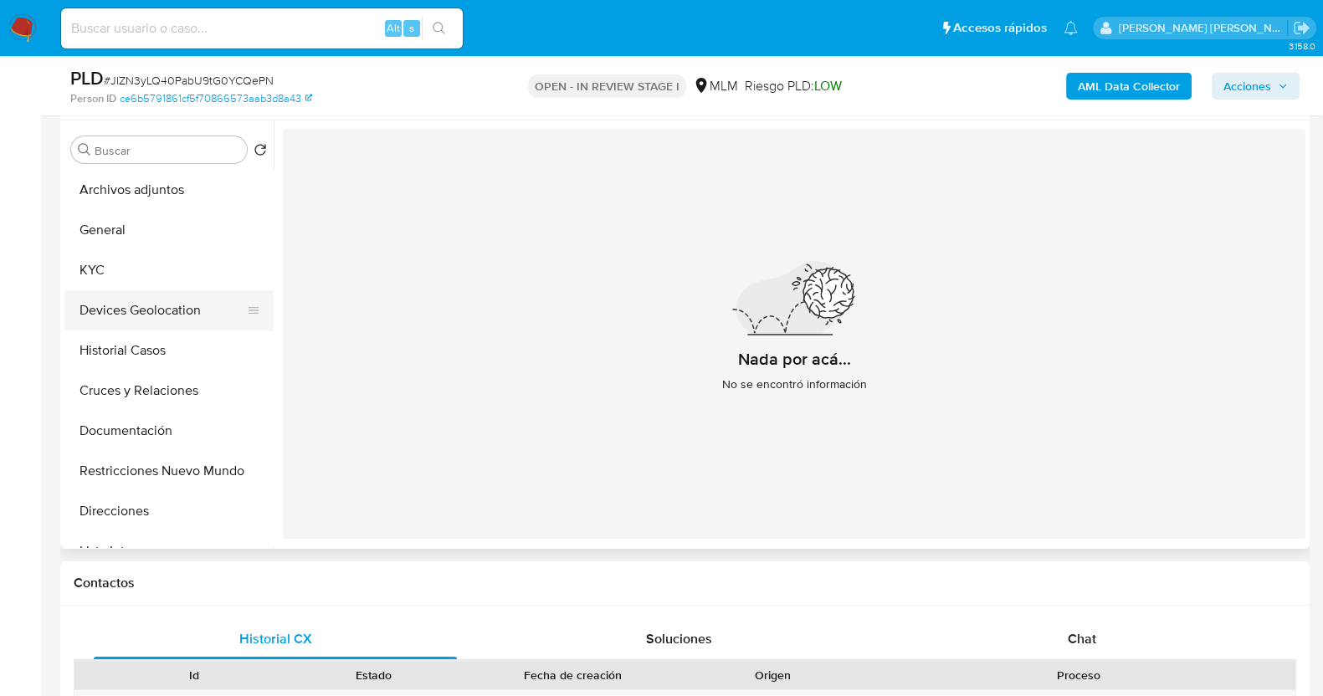
click at [176, 306] on button "Devices Geolocation" at bounding box center [162, 310] width 196 height 40
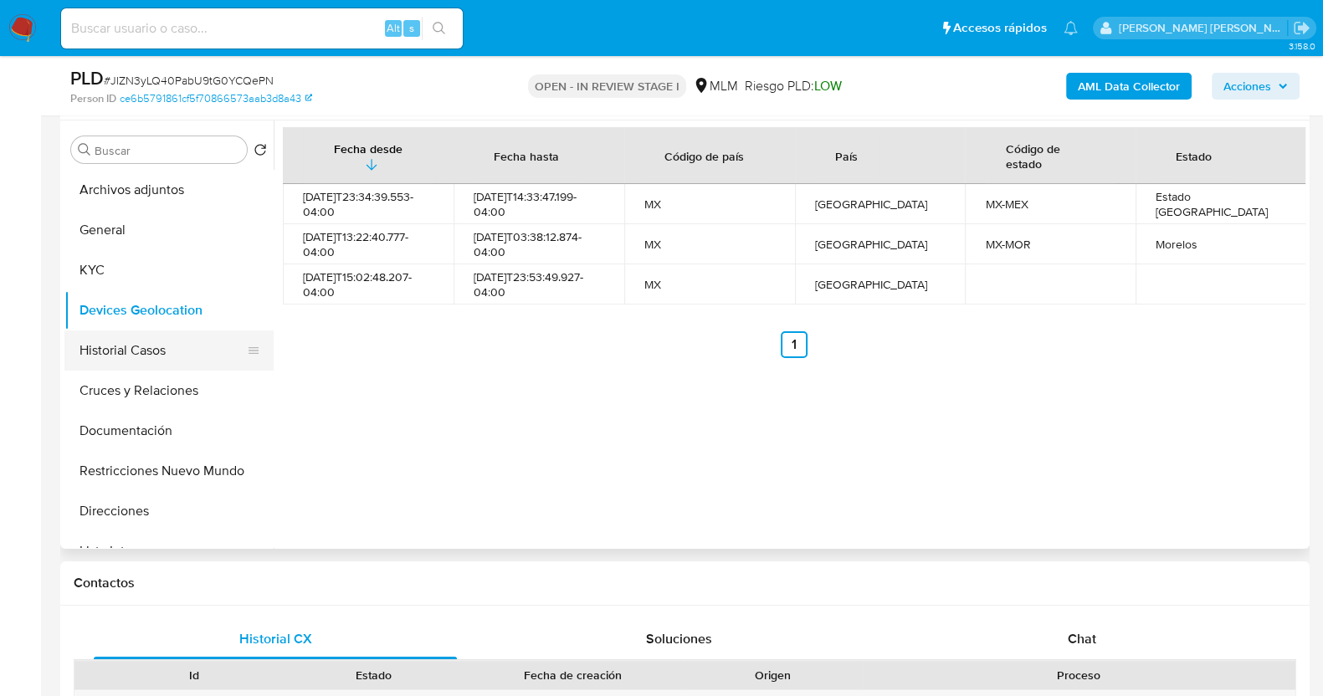
click at [151, 348] on button "Historial Casos" at bounding box center [162, 351] width 196 height 40
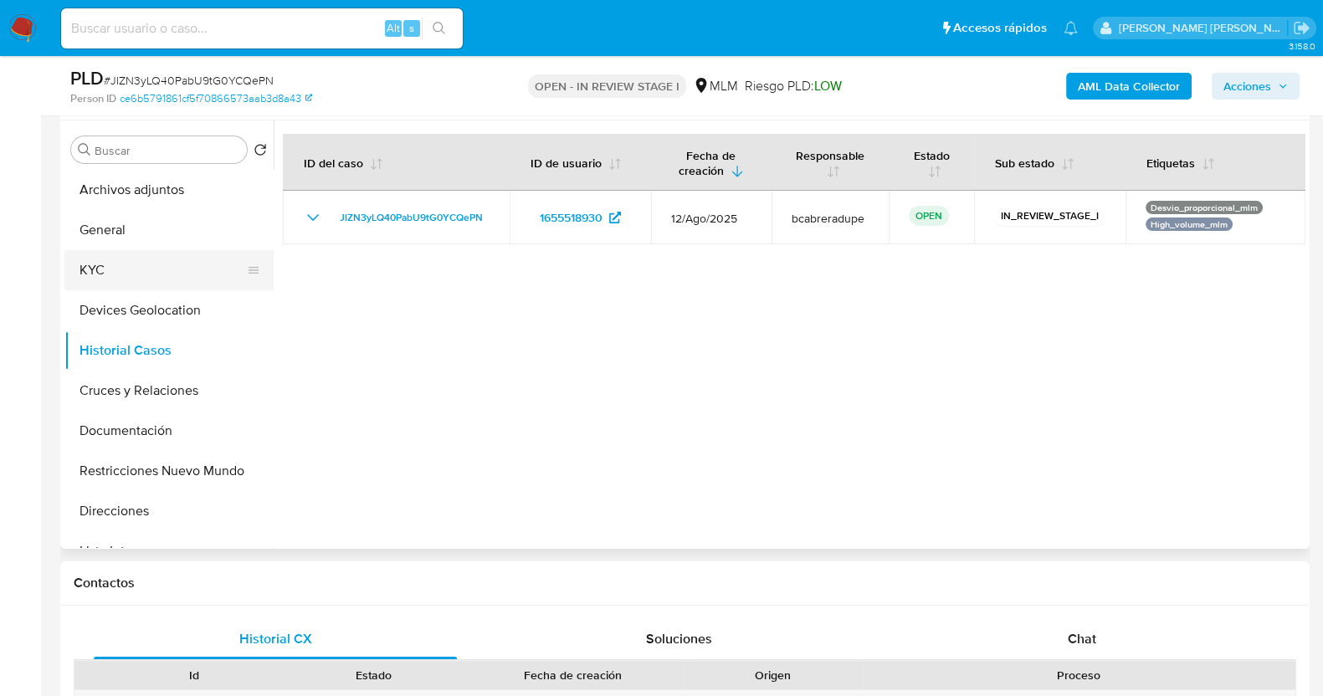
click at [140, 278] on button "KYC" at bounding box center [162, 270] width 196 height 40
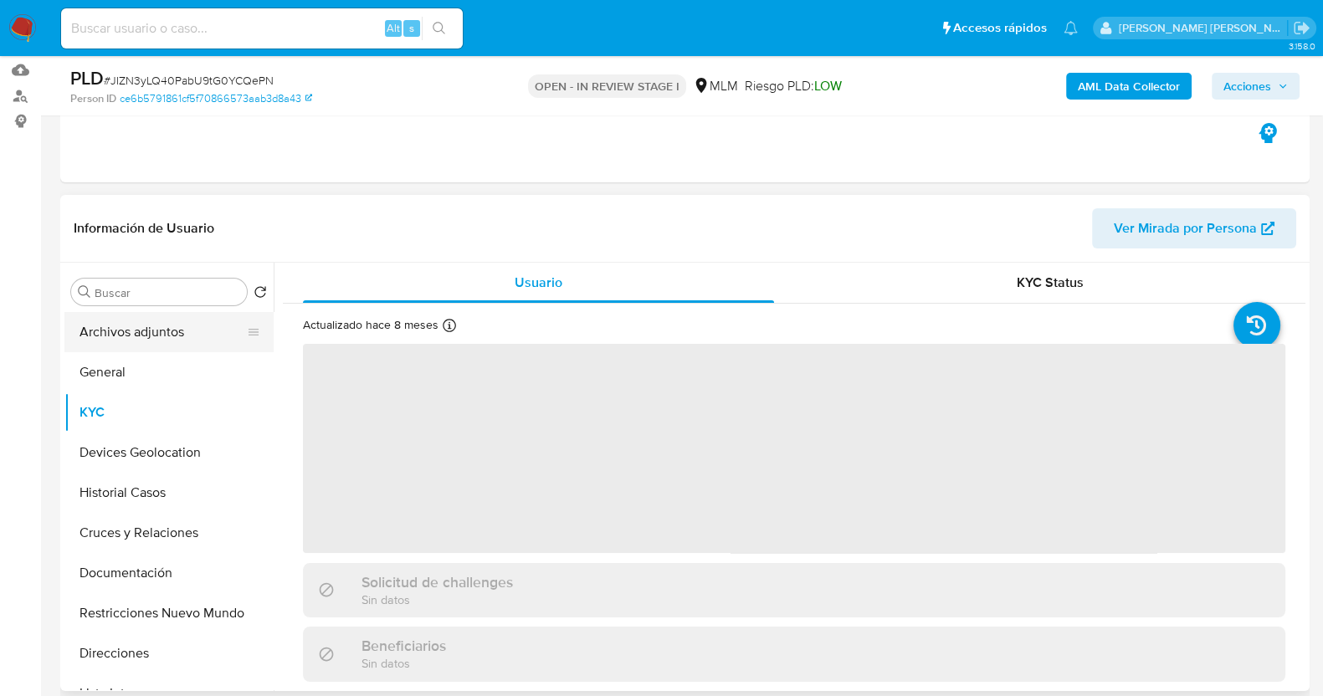
scroll to position [104, 0]
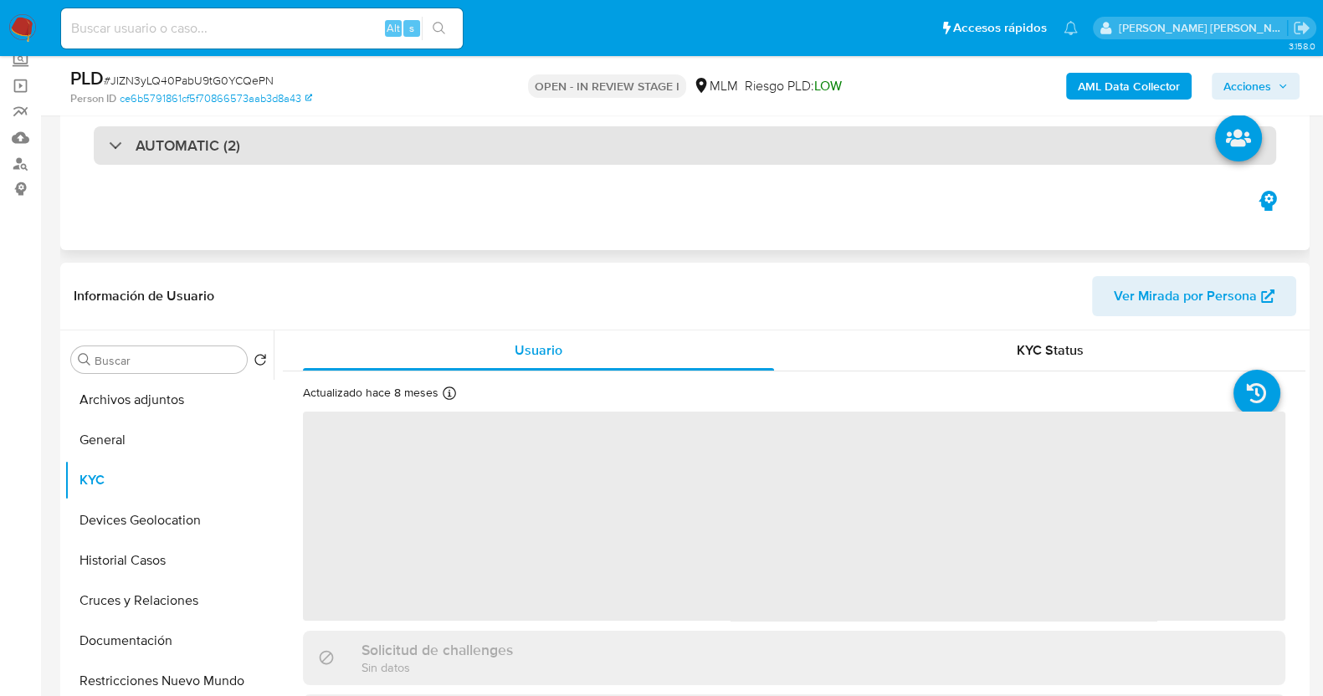
click at [136, 144] on h3 "AUTOMATIC (2)" at bounding box center [188, 145] width 105 height 18
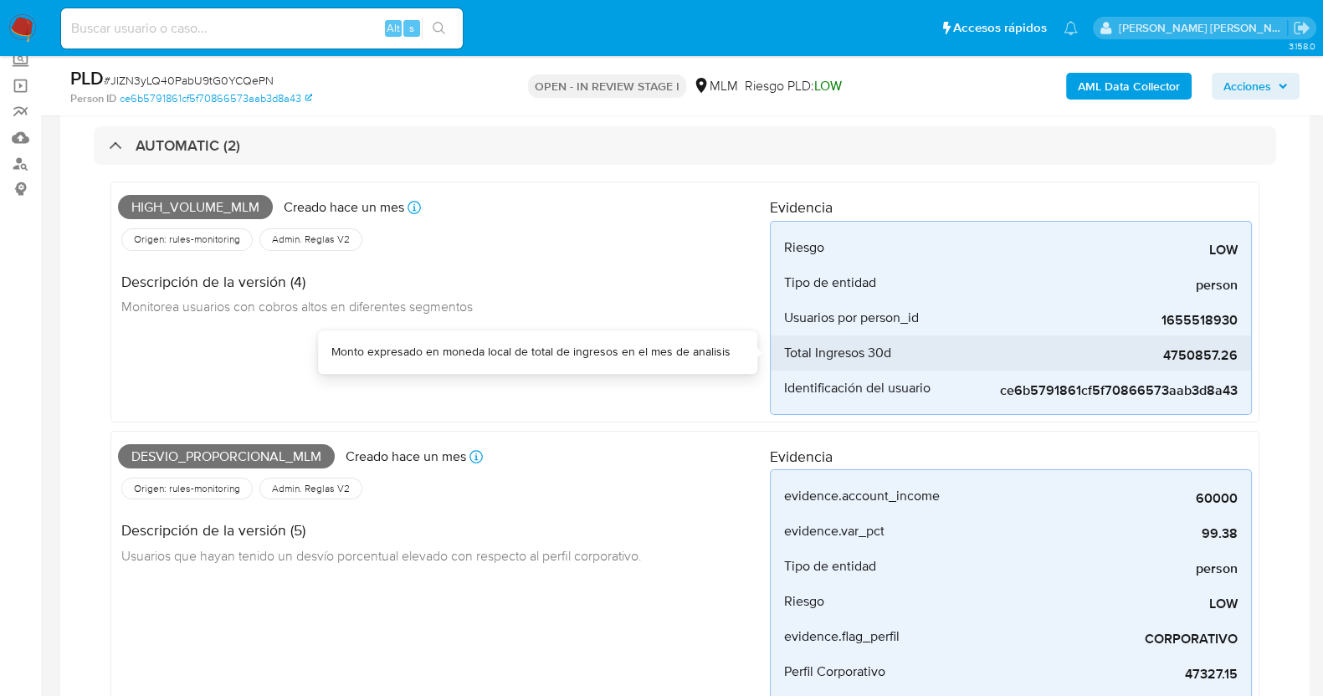
drag, startPoint x: 1206, startPoint y: 355, endPoint x: 1239, endPoint y: 360, distance: 33.8
click at [1239, 360] on li "Total Ingresos 30d 4750857.26" at bounding box center [1011, 353] width 480 height 35
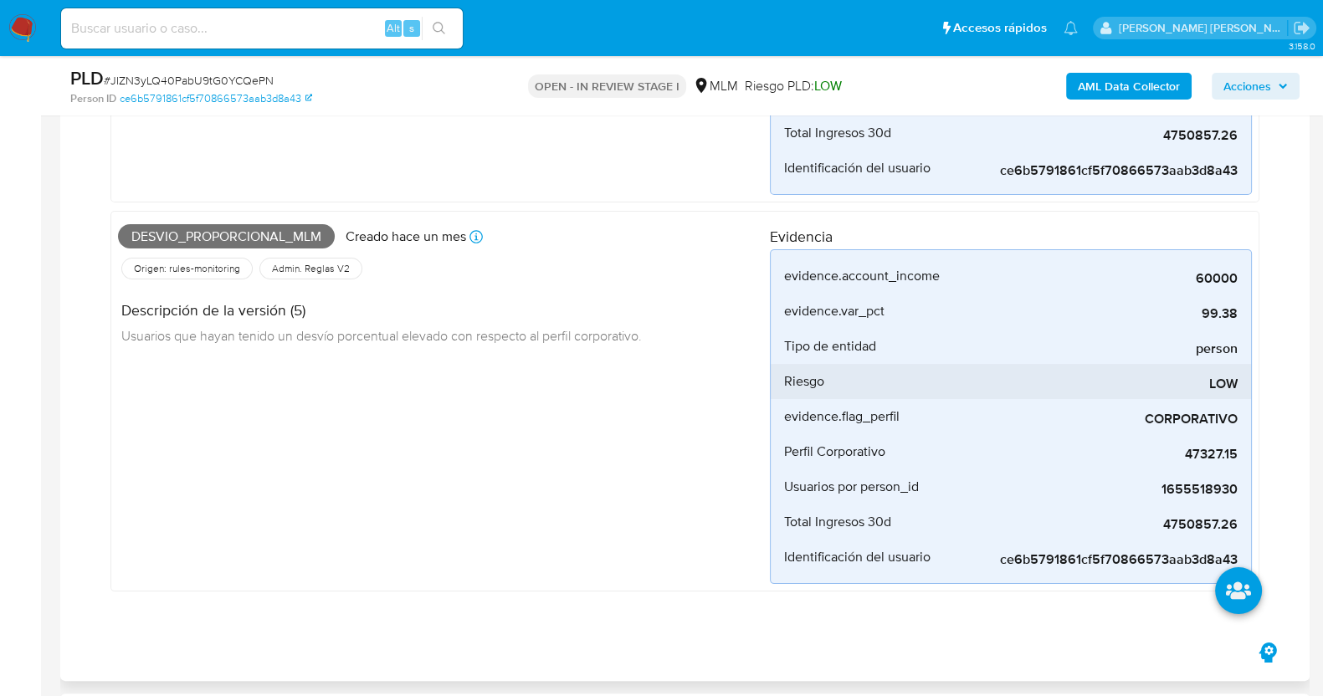
scroll to position [418, 0]
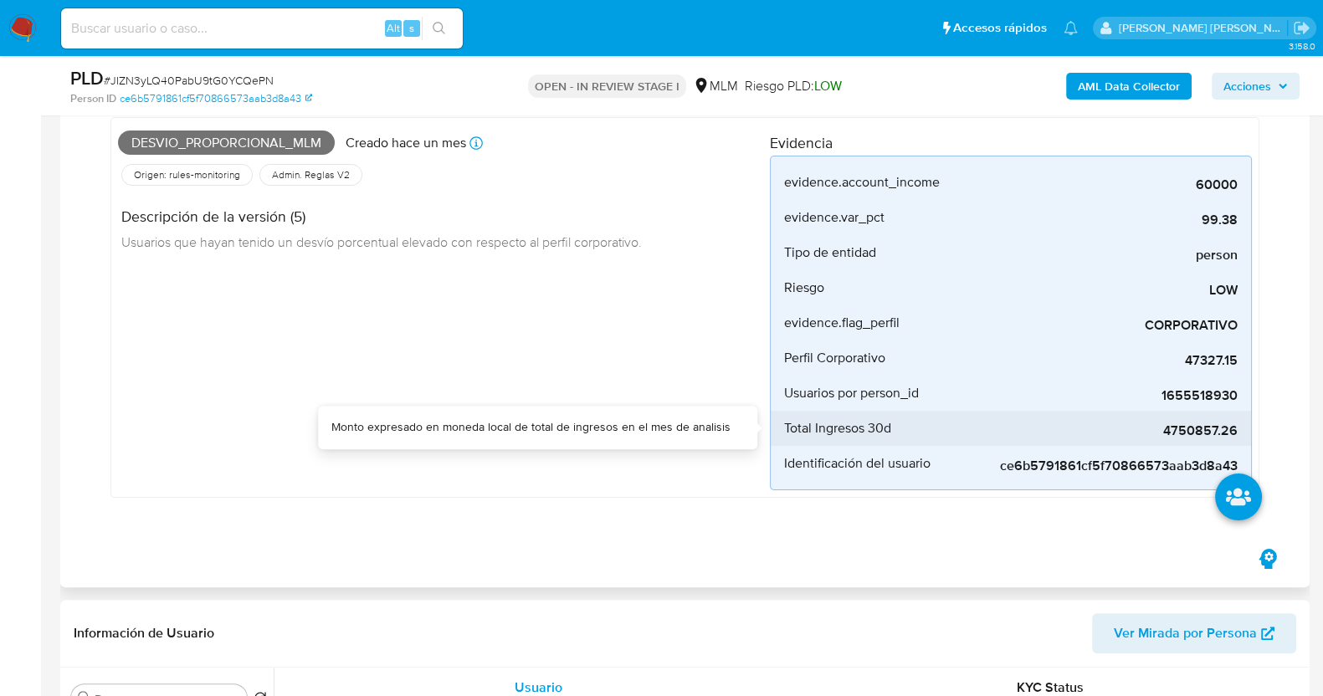
drag, startPoint x: 1165, startPoint y: 428, endPoint x: 1249, endPoint y: 415, distance: 84.6
click at [1237, 434] on span "4750857.26" at bounding box center [1112, 431] width 251 height 17
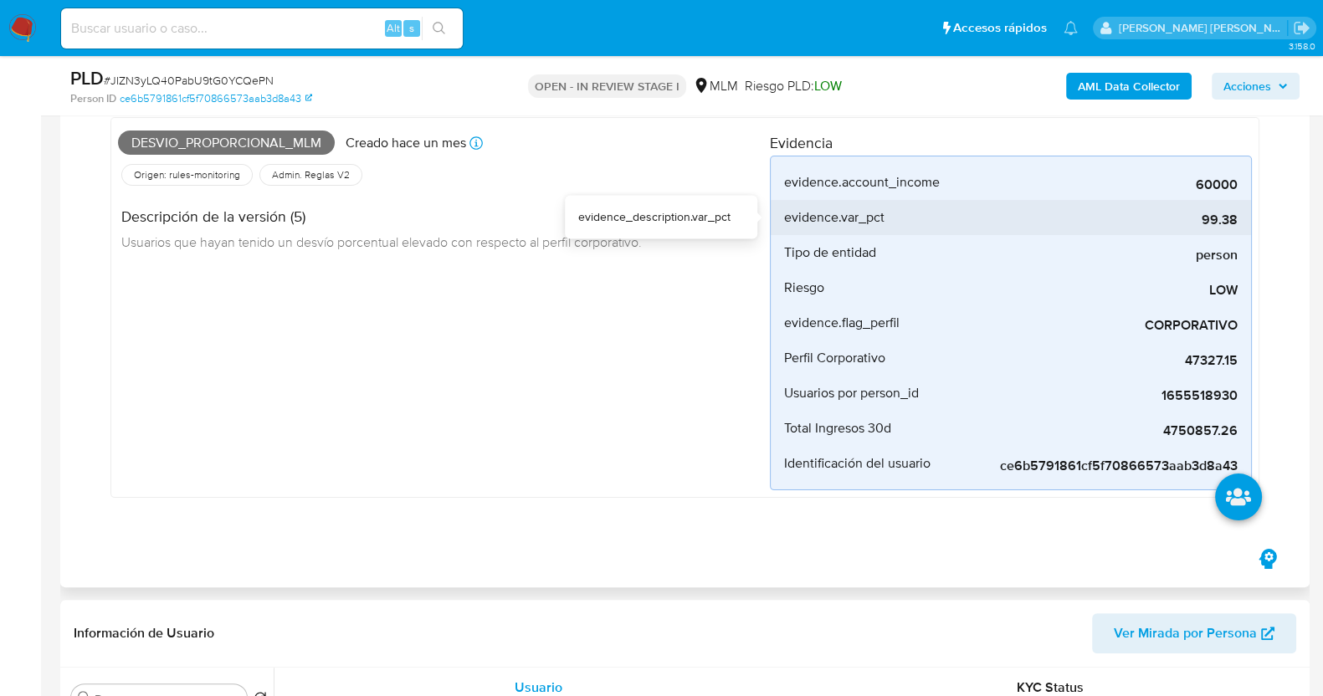
drag, startPoint x: 1203, startPoint y: 221, endPoint x: 1244, endPoint y: 221, distance: 40.2
click at [1244, 221] on li "evidence.var_pct 99.38" at bounding box center [1011, 217] width 480 height 35
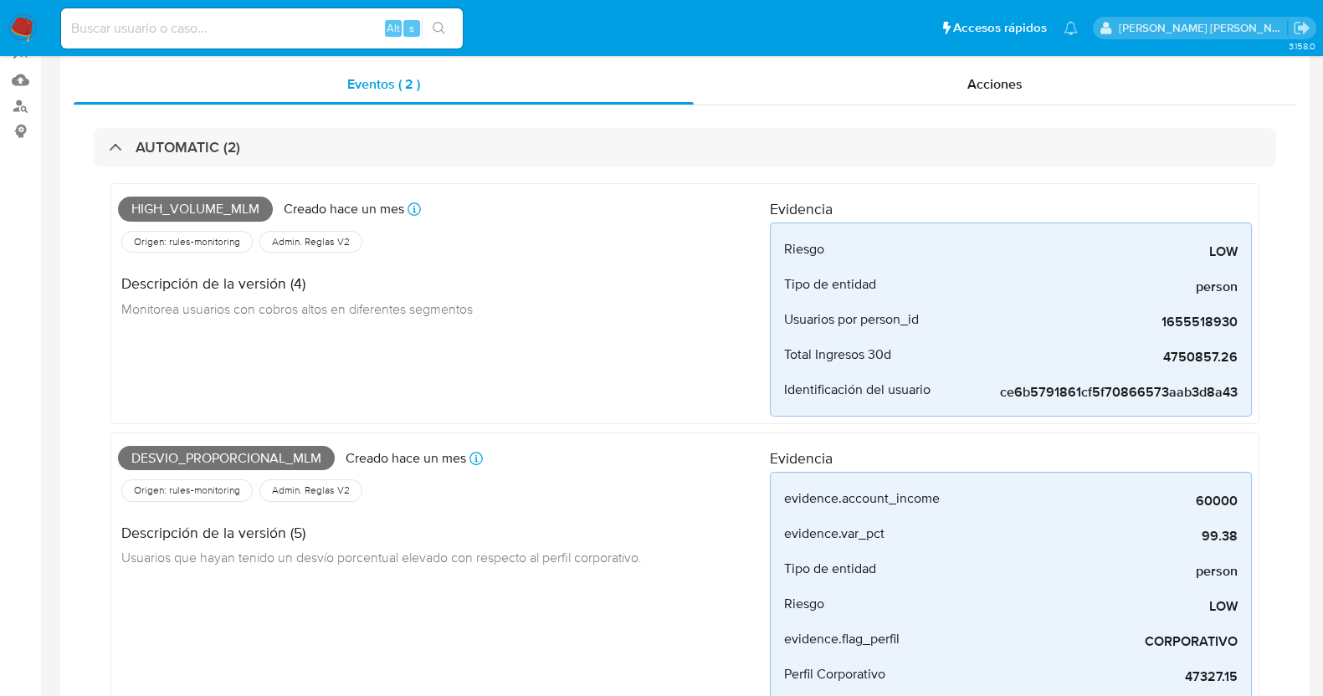
scroll to position [0, 0]
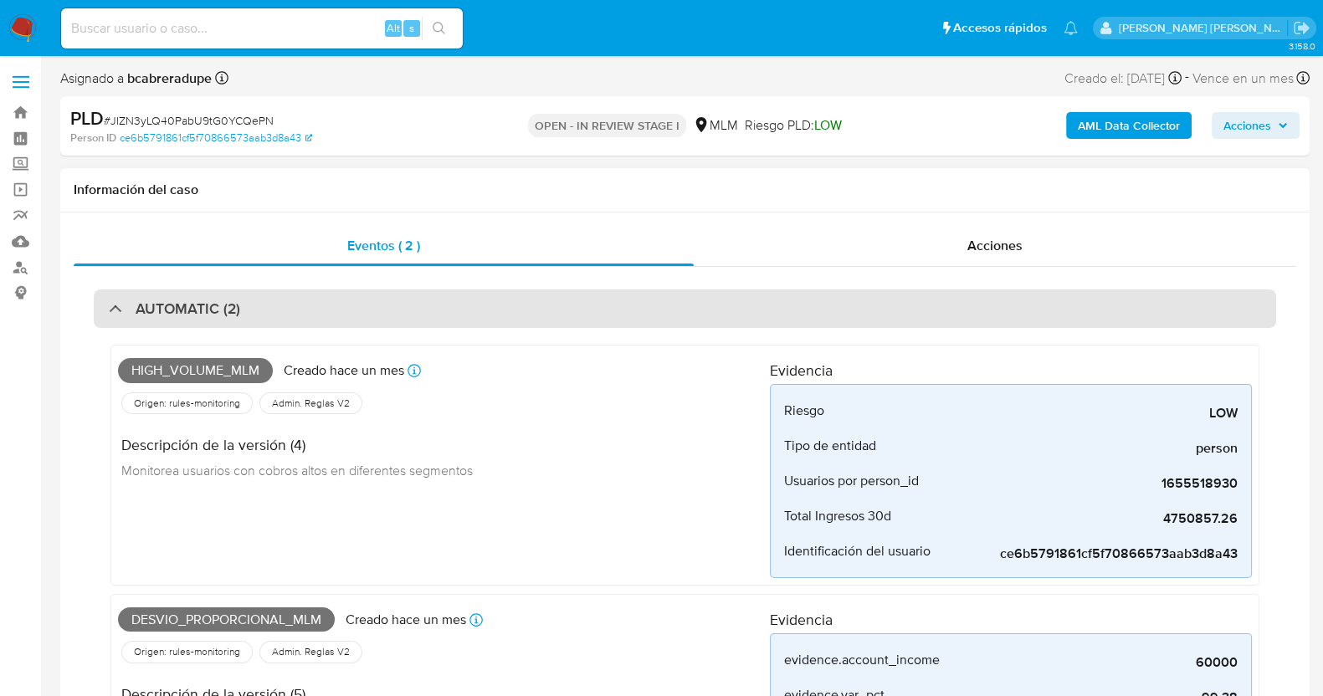
click at [169, 315] on h3 "AUTOMATIC (2)" at bounding box center [188, 309] width 105 height 18
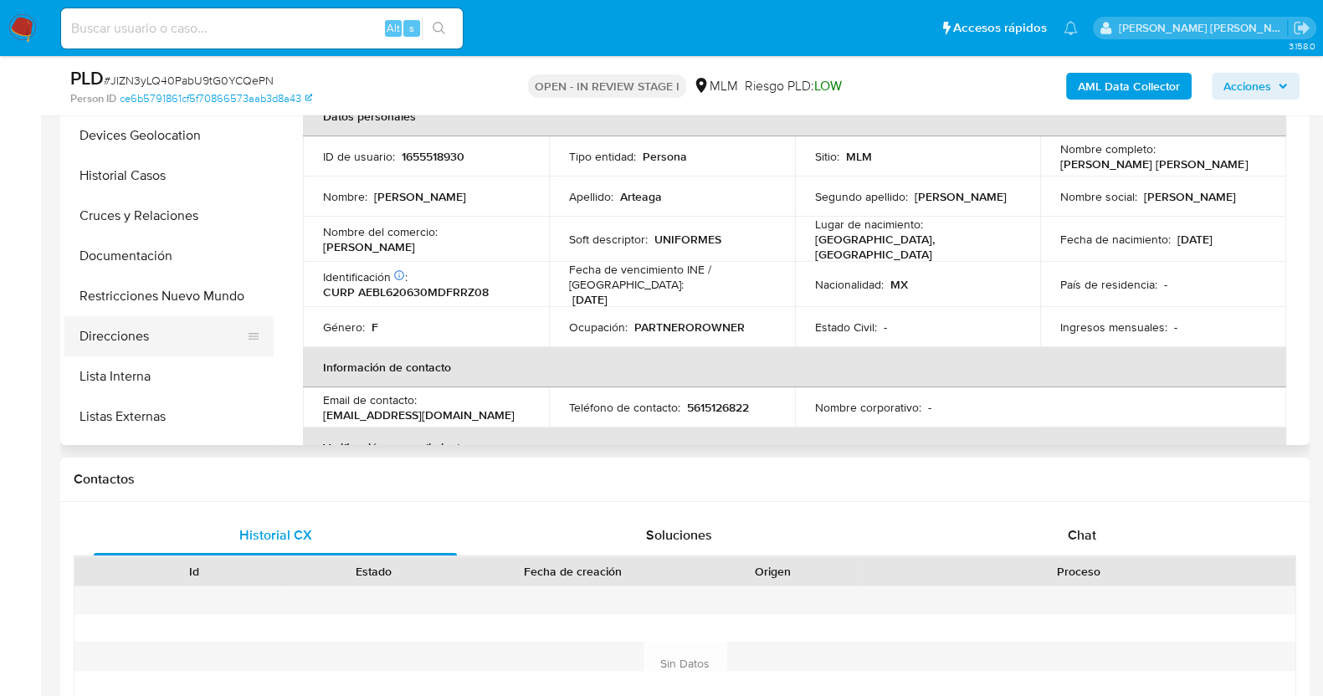
scroll to position [104, 0]
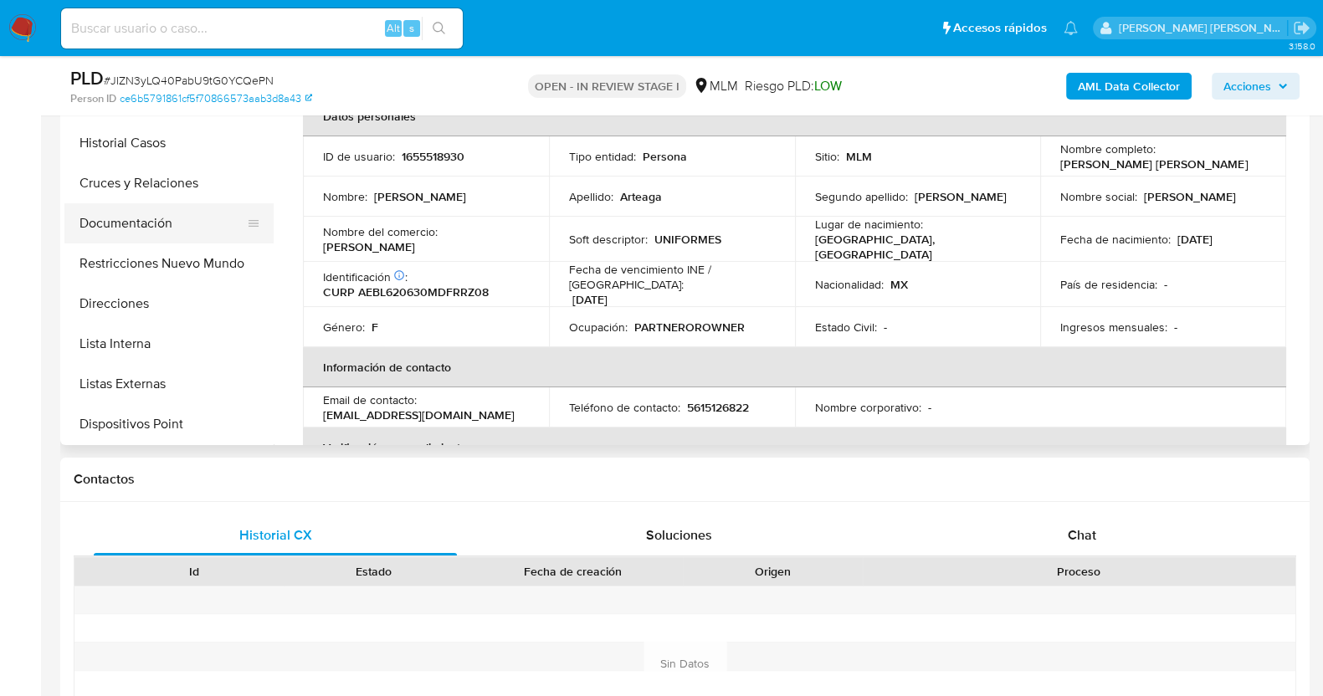
click at [144, 223] on button "Documentación" at bounding box center [162, 223] width 196 height 40
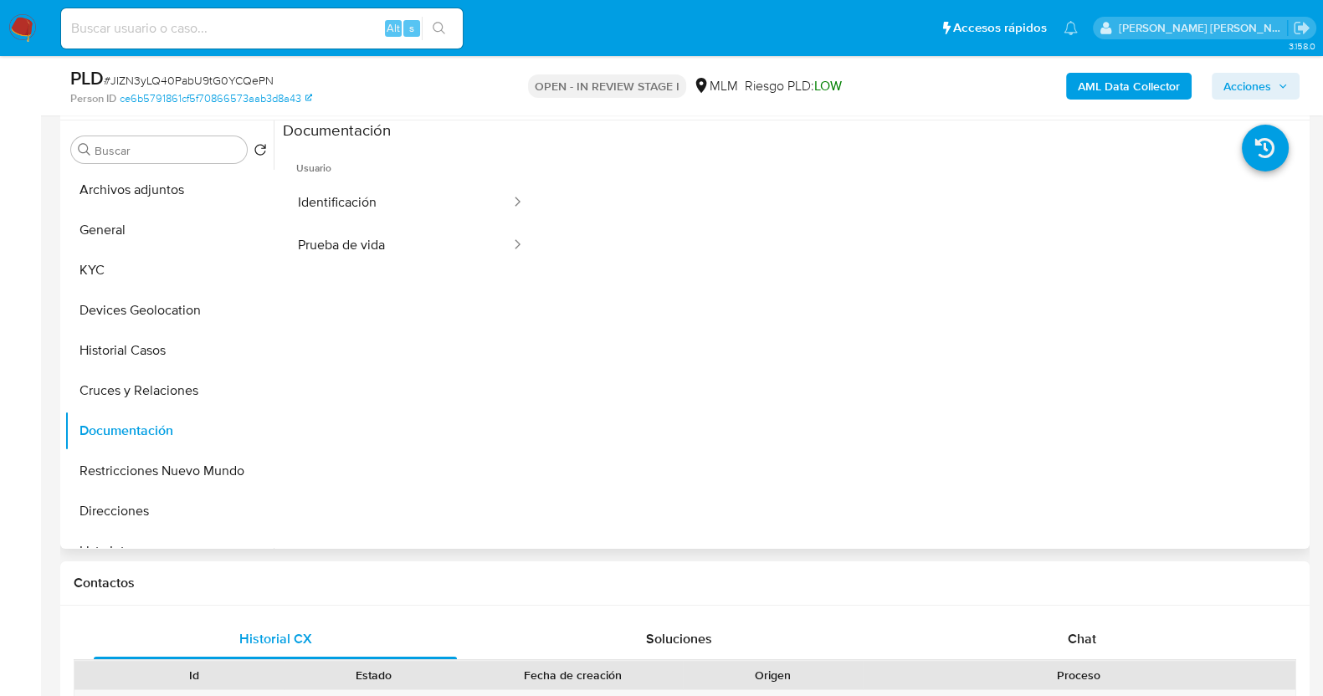
scroll to position [208, 0]
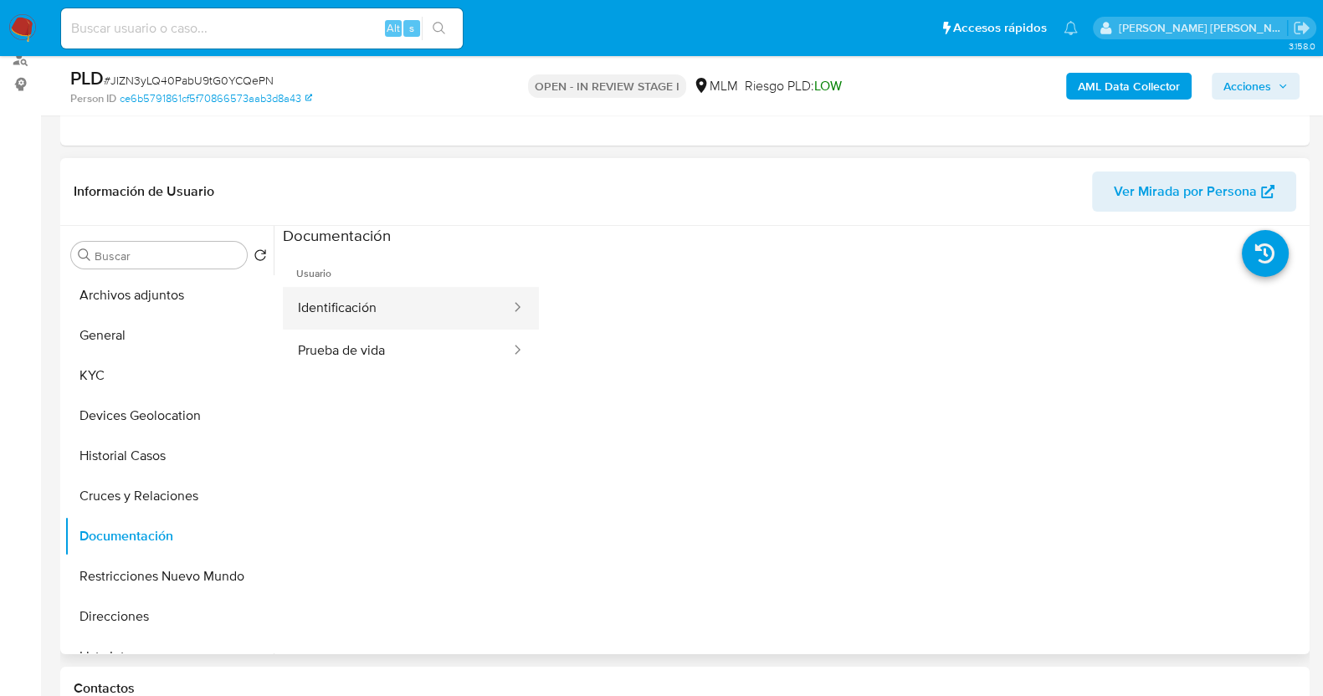
click at [428, 313] on button "Identificación" at bounding box center [397, 308] width 229 height 43
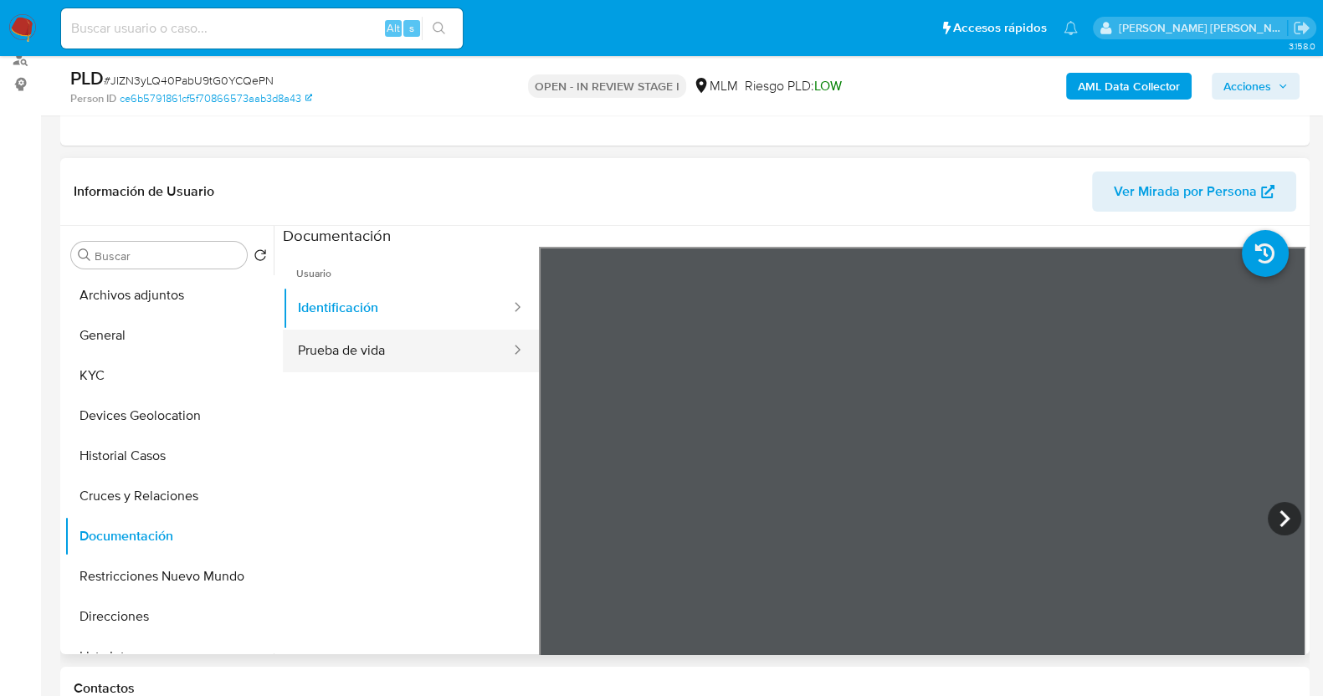
click at [422, 347] on button "Prueba de vida" at bounding box center [397, 351] width 229 height 43
